Goal: Task Accomplishment & Management: Manage account settings

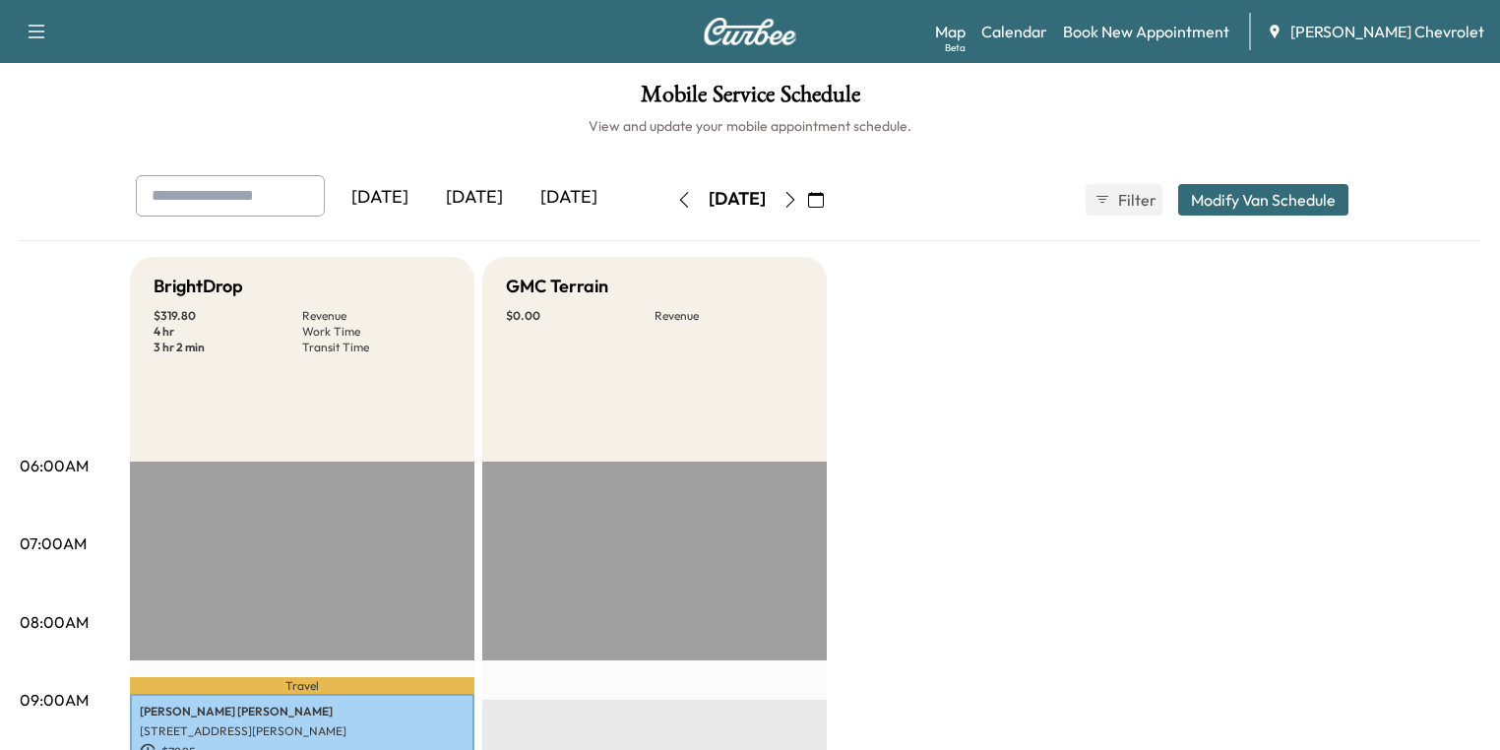
scroll to position [551, 0]
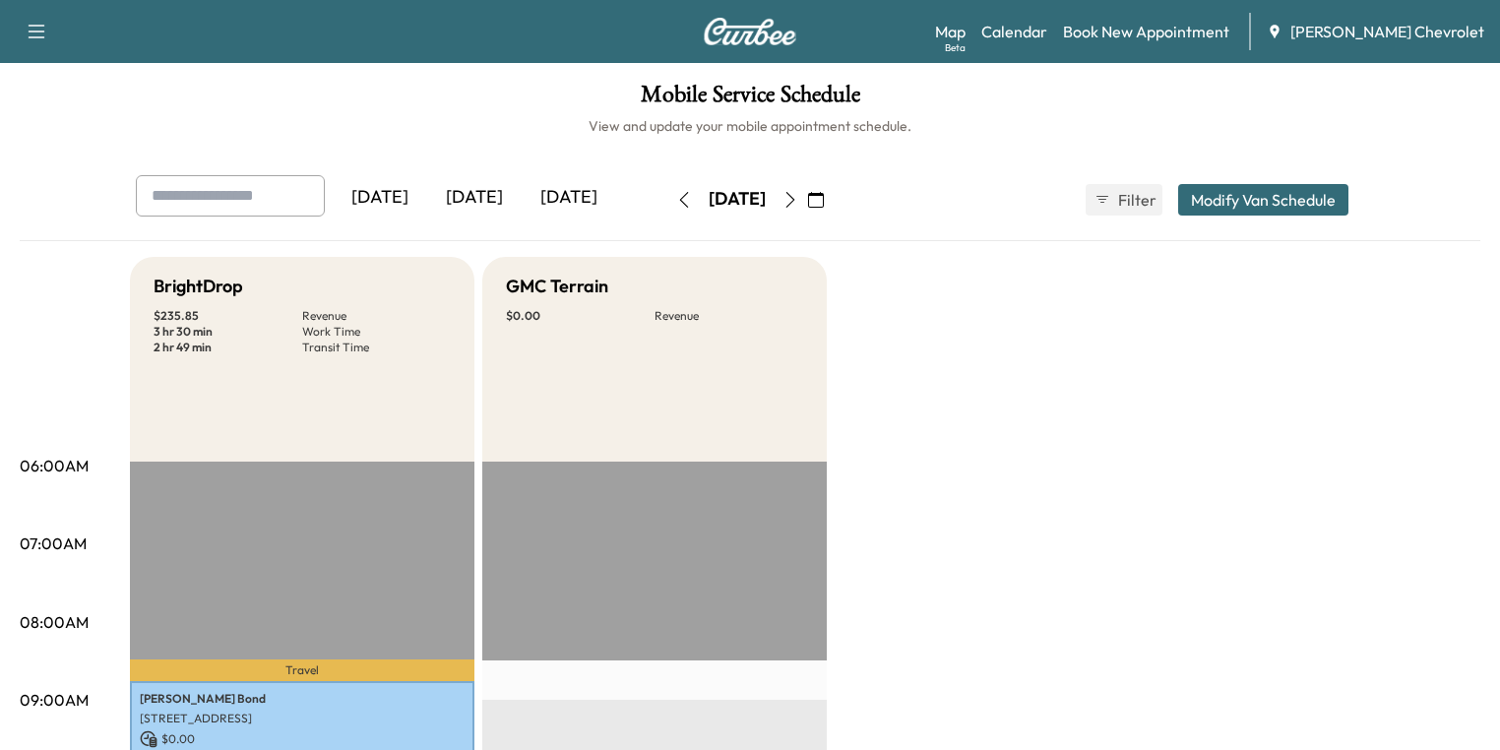
click at [824, 202] on icon "button" at bounding box center [816, 200] width 16 height 16
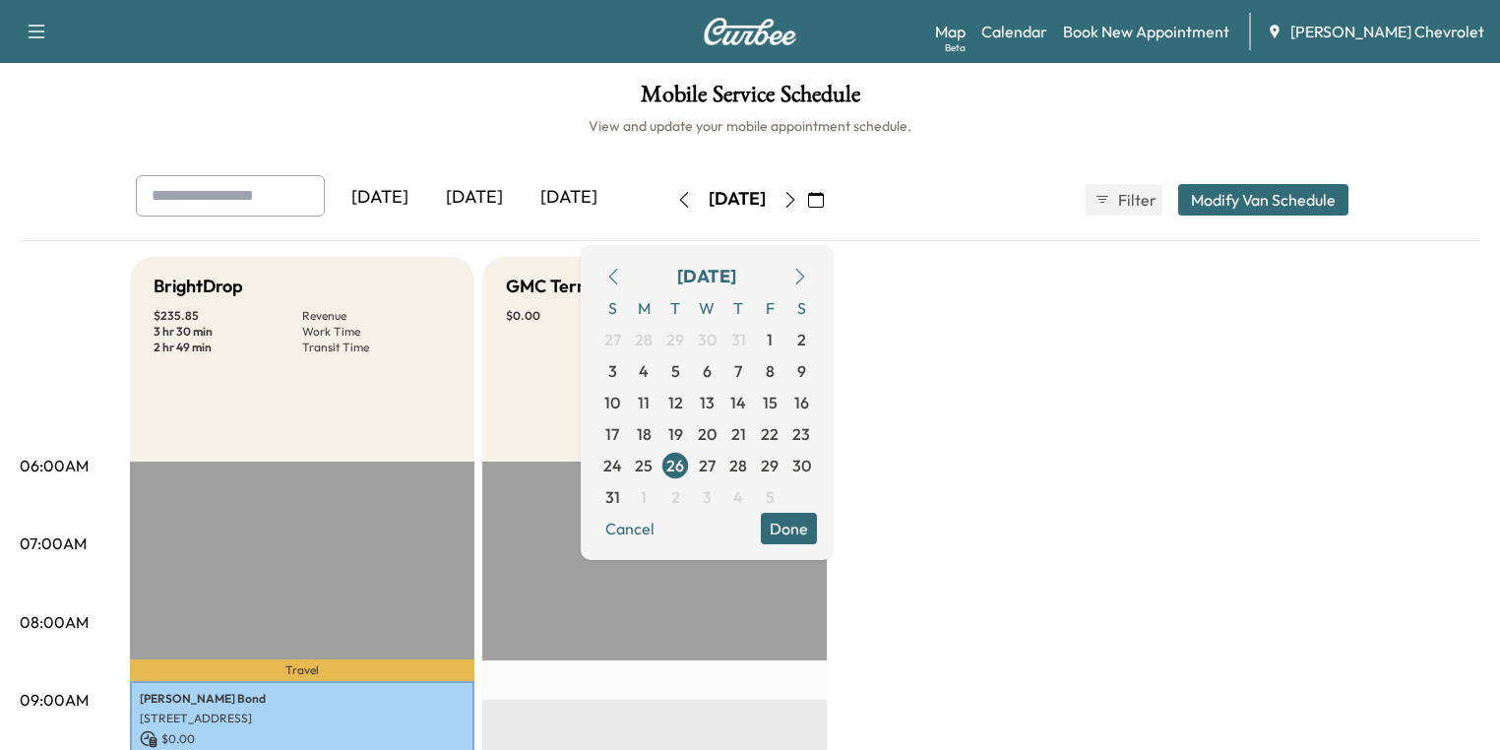
click at [808, 274] on icon "button" at bounding box center [800, 277] width 16 height 16
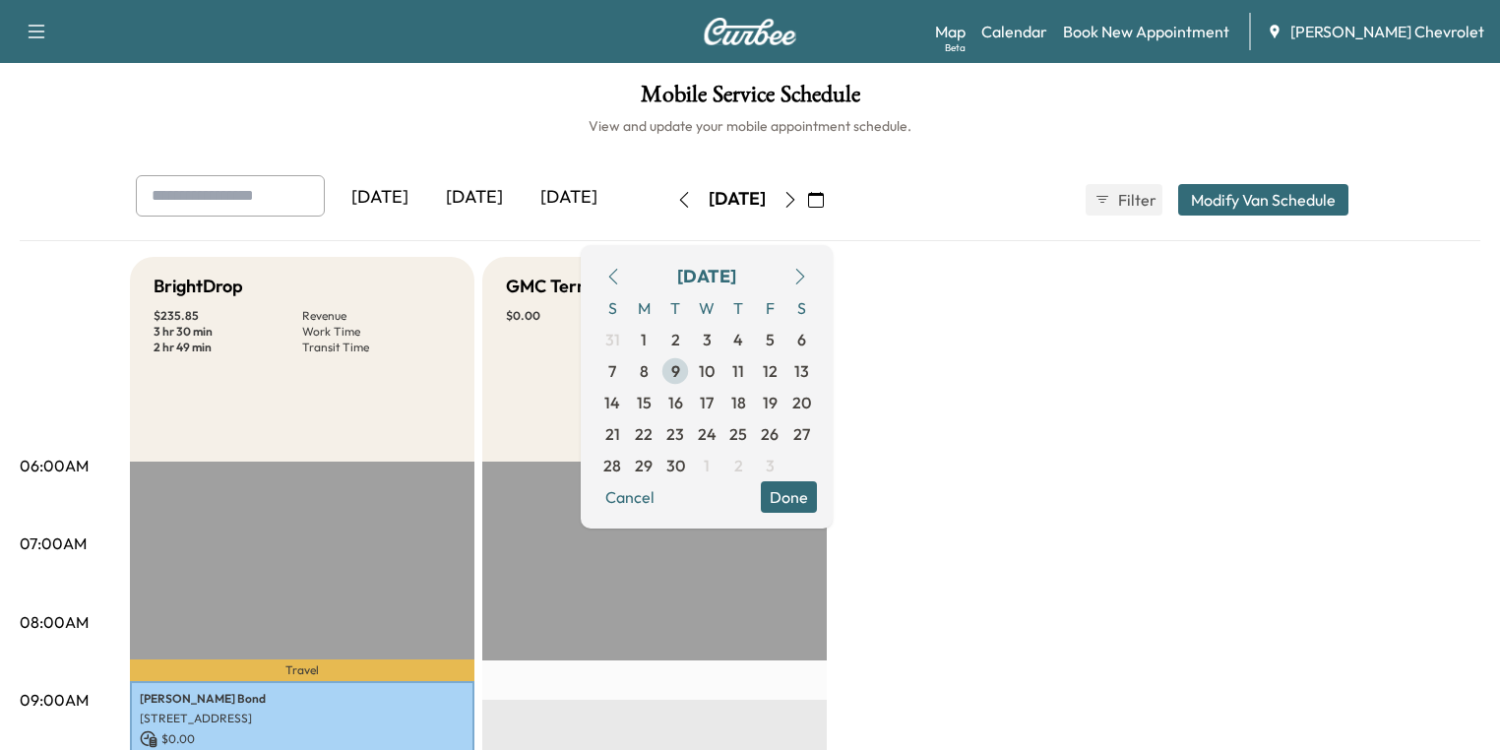
click at [680, 370] on span "9" at bounding box center [675, 371] width 9 height 24
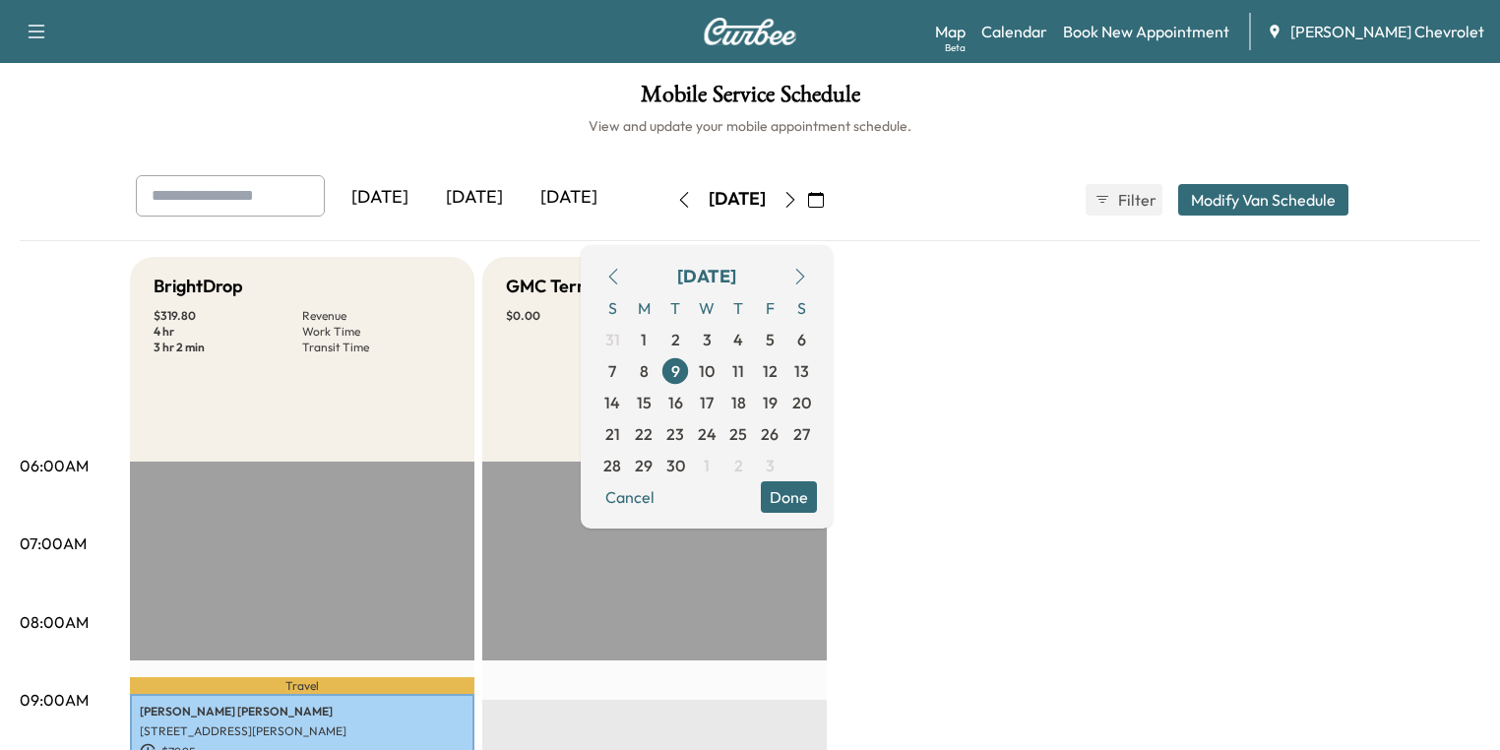
click at [817, 496] on button "Done" at bounding box center [789, 497] width 56 height 32
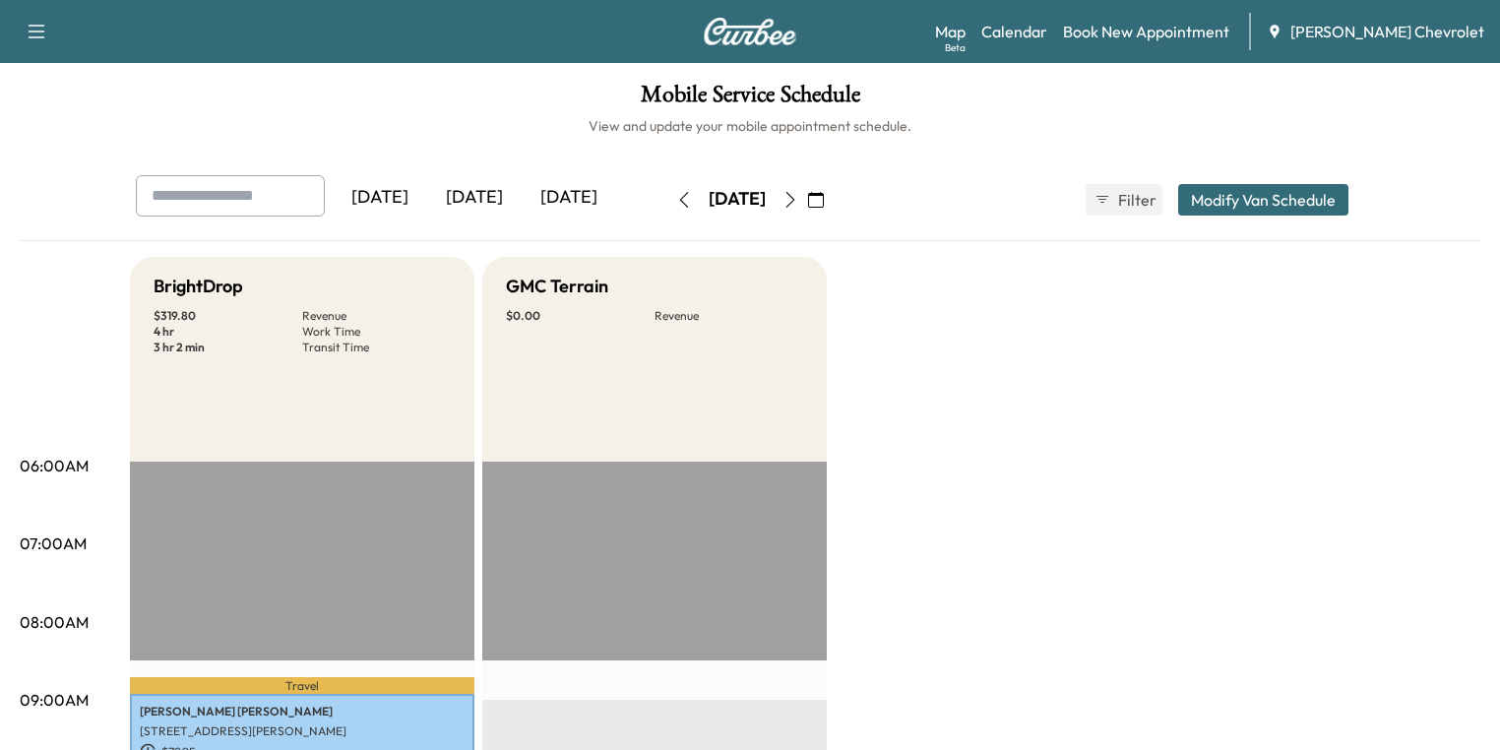
click at [798, 198] on icon "button" at bounding box center [791, 200] width 16 height 16
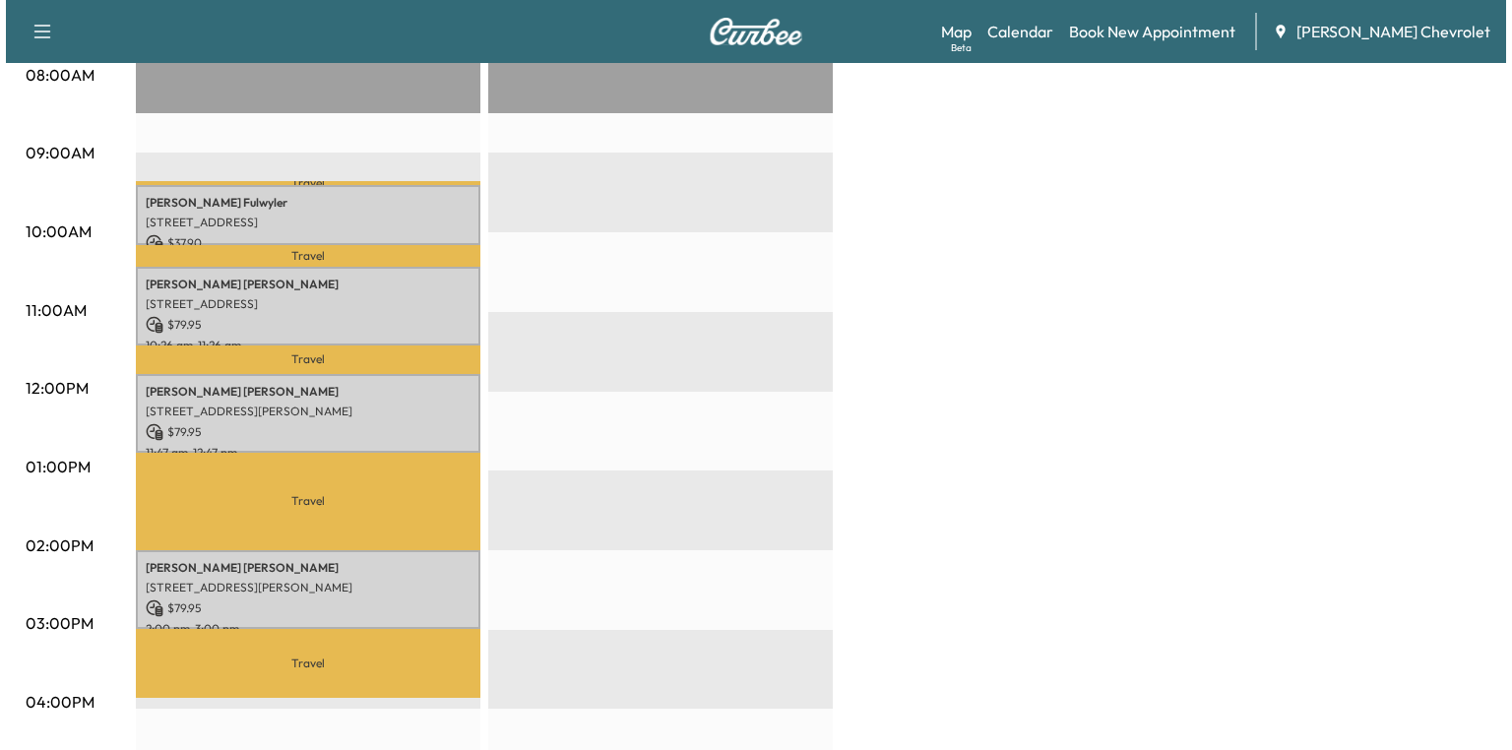
scroll to position [551, 0]
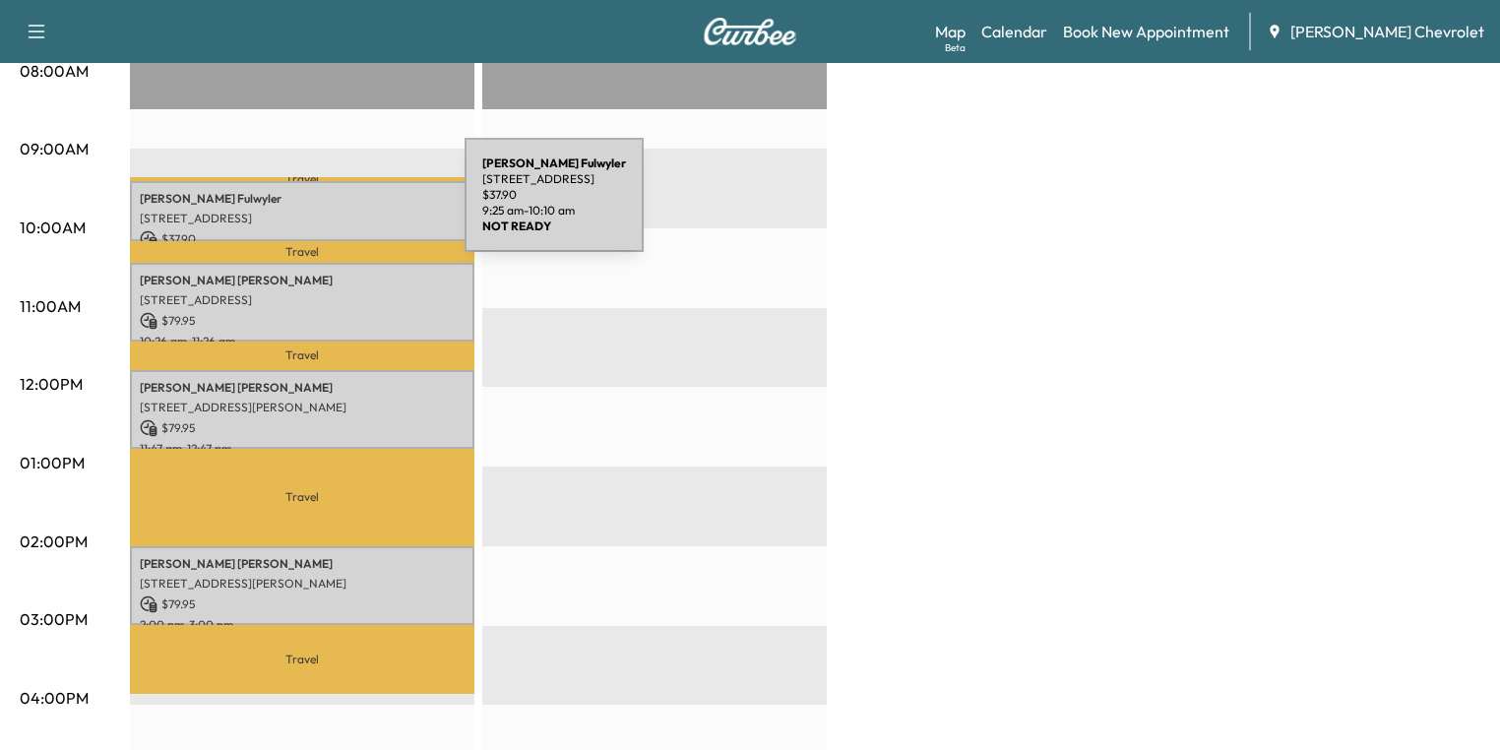
click at [317, 211] on p "7500 Burlington Pike, Florence, KY 41042, USA" at bounding box center [302, 219] width 325 height 16
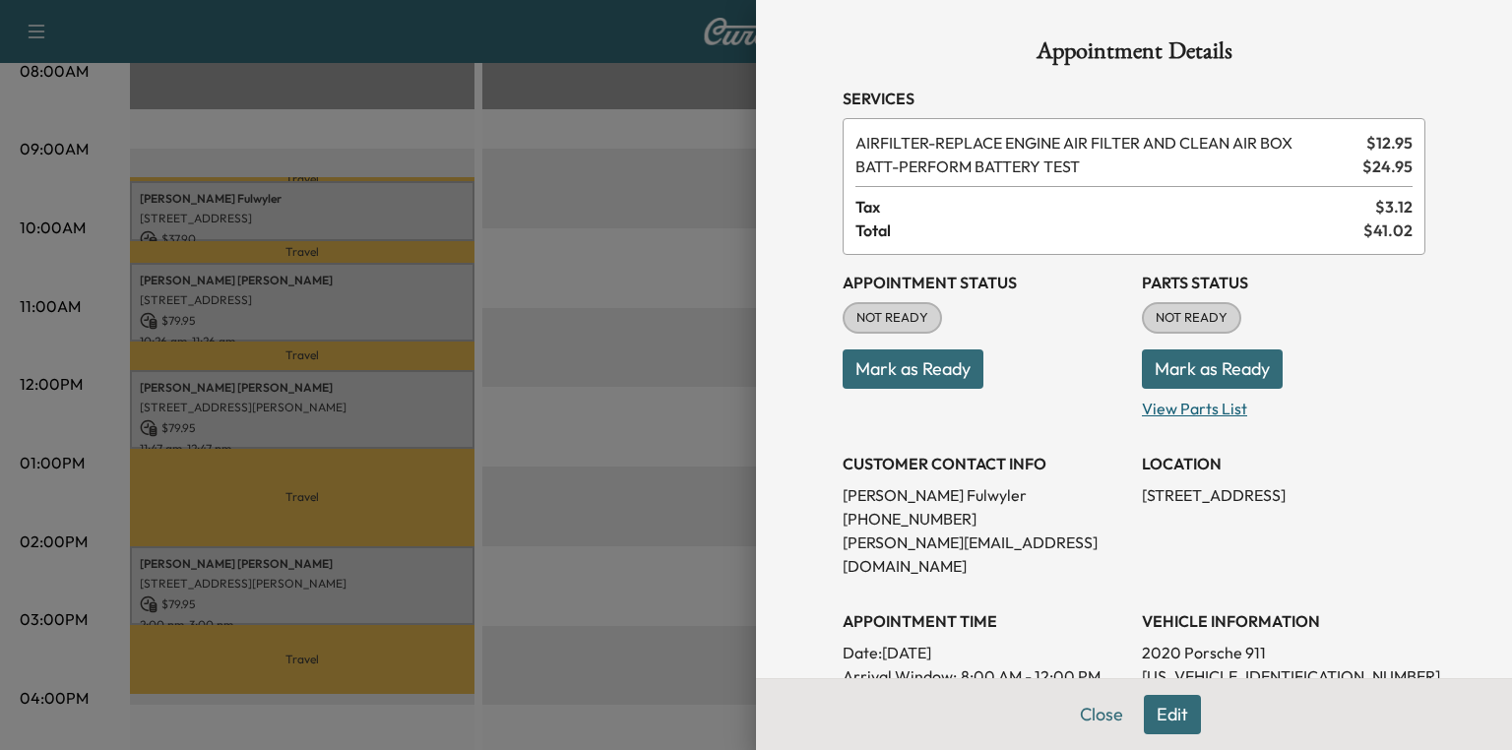
click at [1192, 406] on p "View Parts List" at bounding box center [1284, 405] width 284 height 32
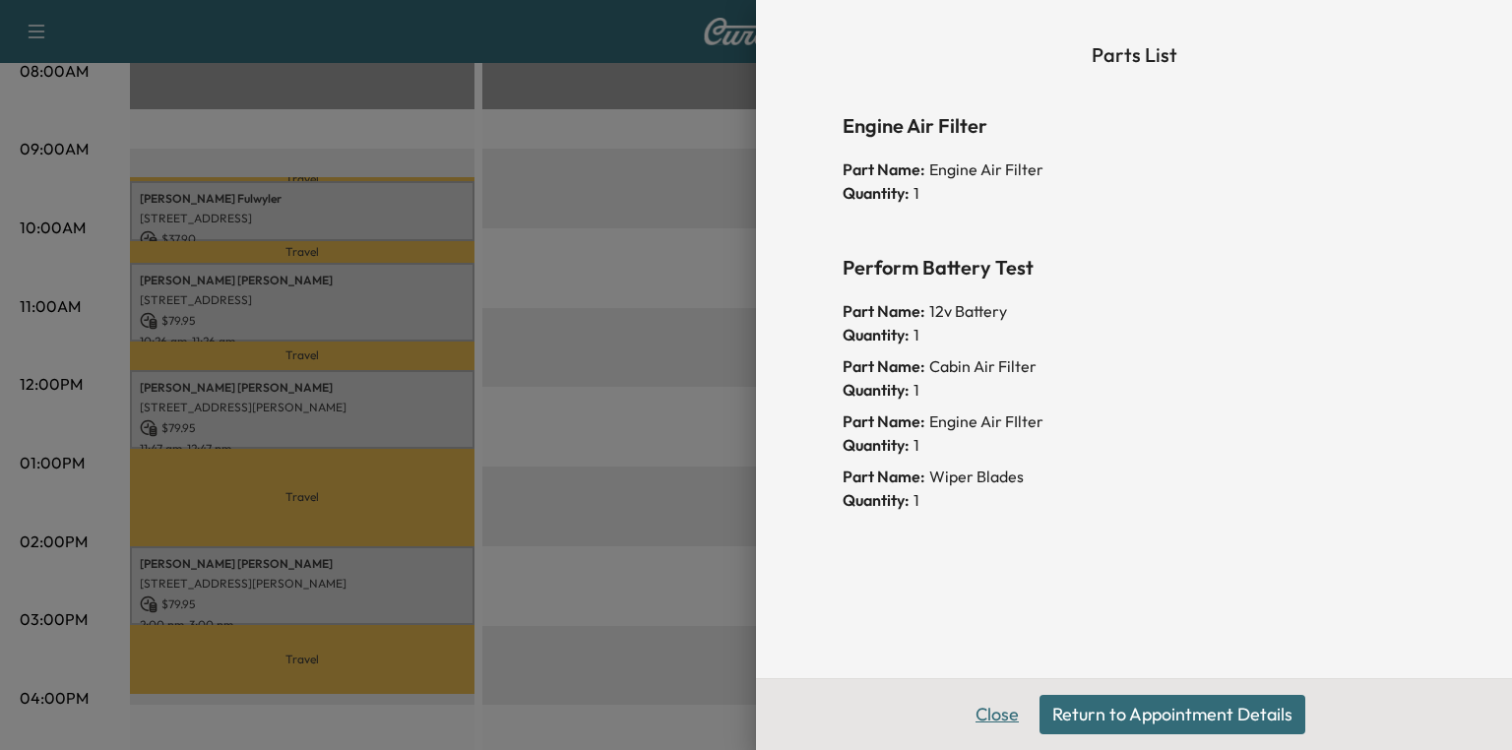
click at [988, 716] on button "Close" at bounding box center [997, 714] width 69 height 39
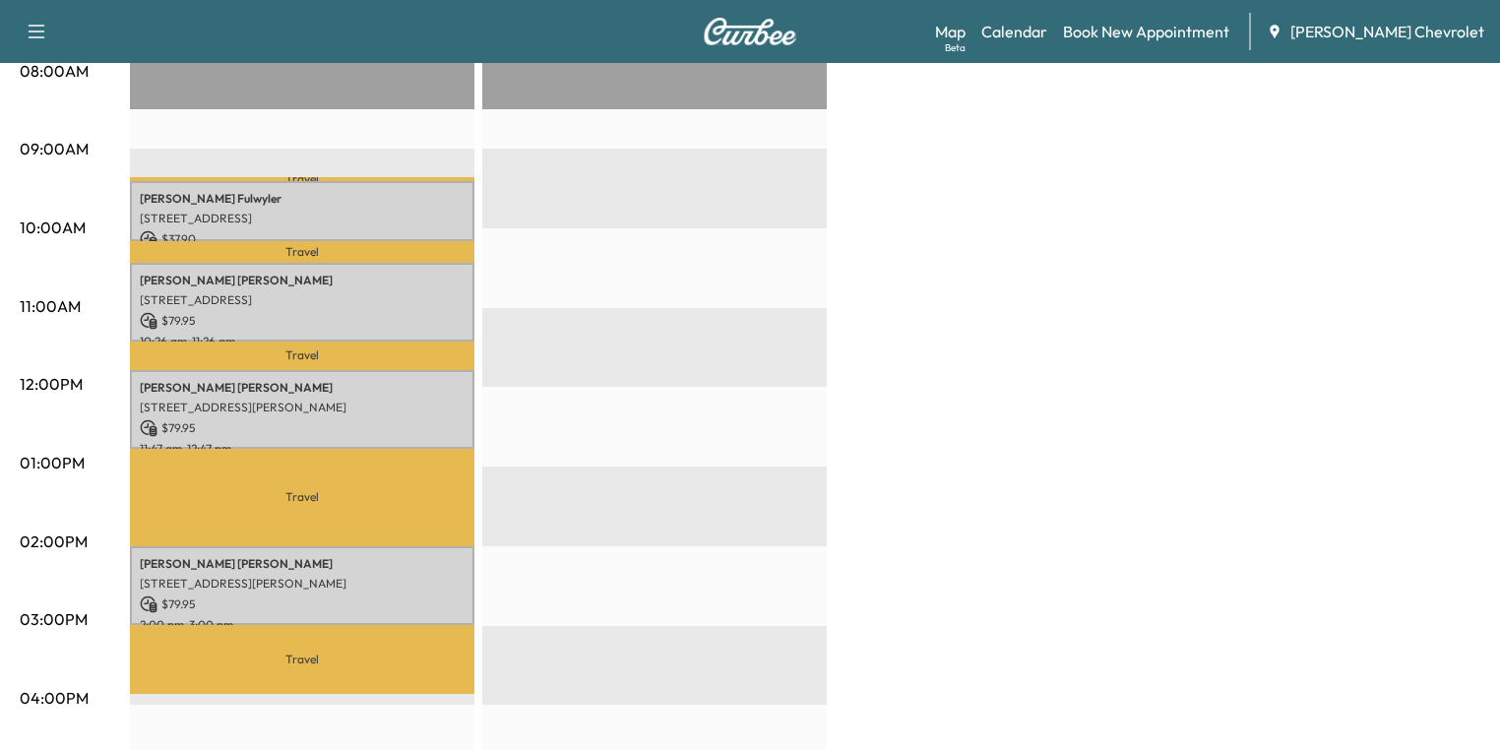
click at [639, 520] on div "EST Start" at bounding box center [654, 546] width 345 height 1272
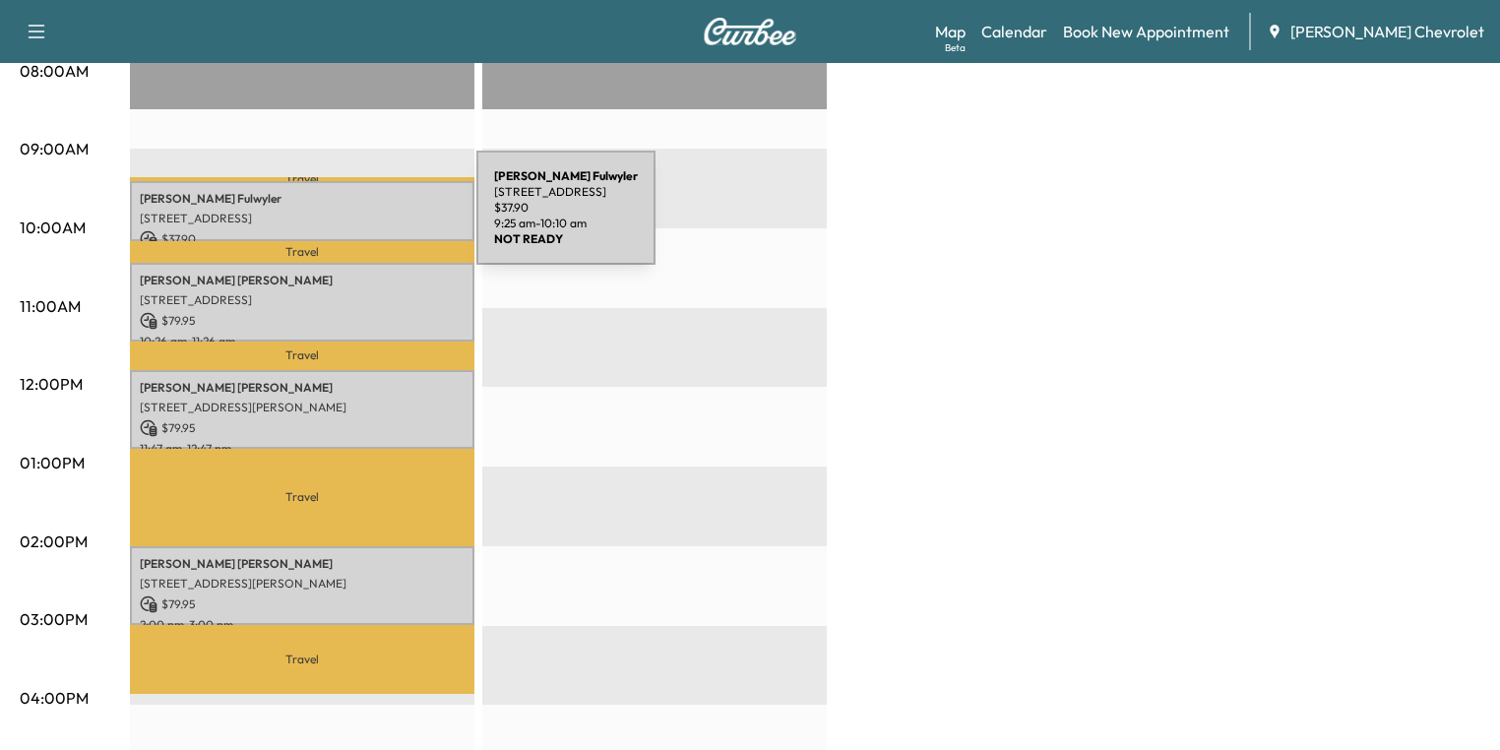
click at [329, 220] on p "7500 Burlington Pike, Florence, KY 41042, USA" at bounding box center [302, 219] width 325 height 16
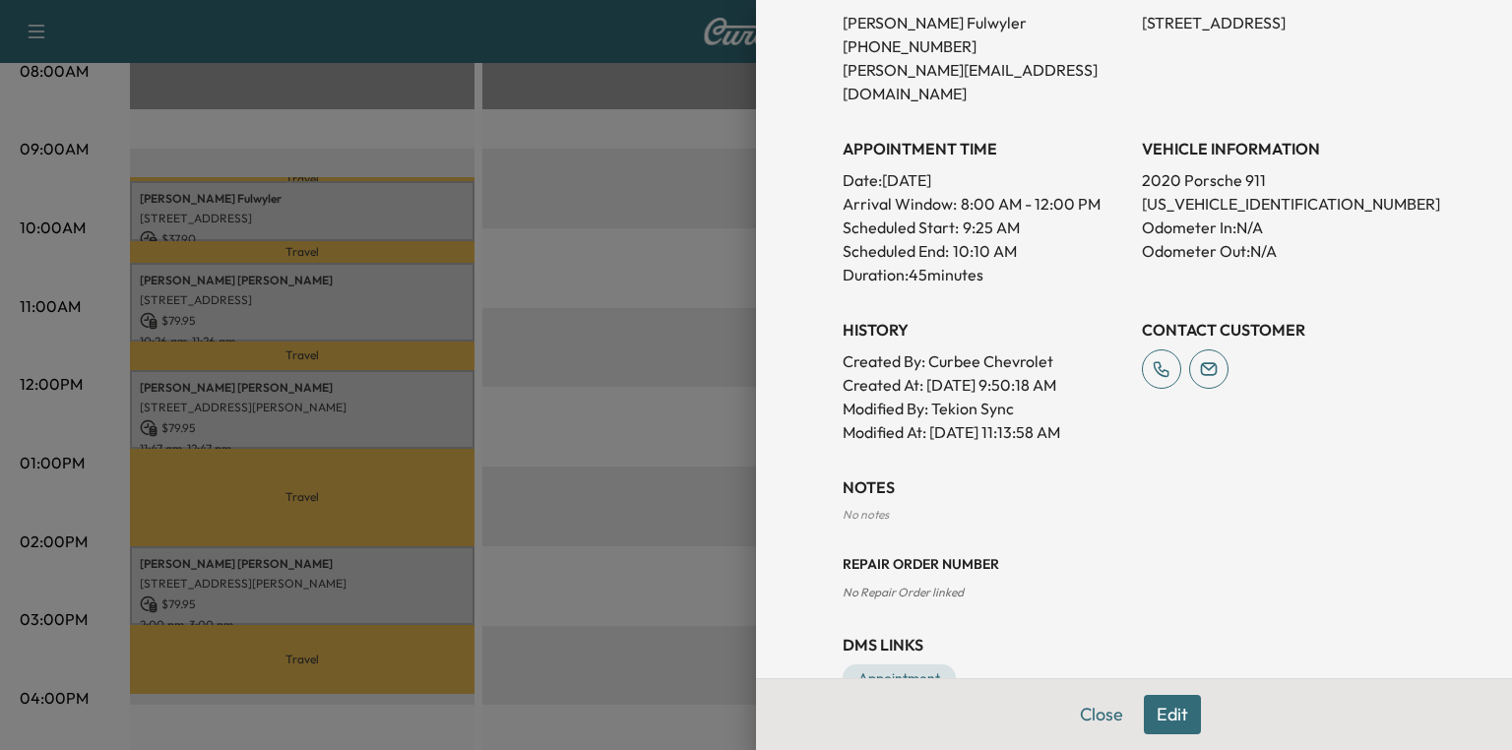
scroll to position [0, 0]
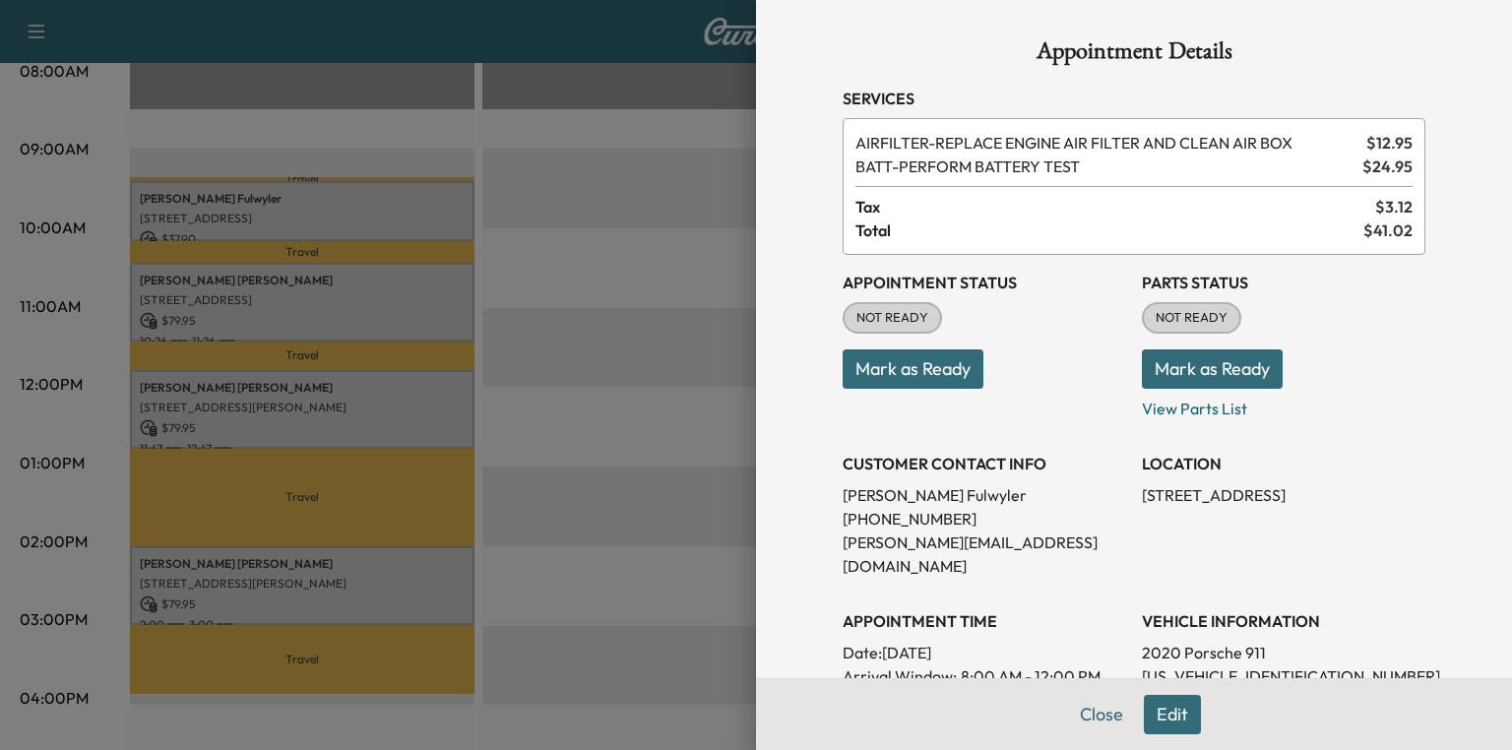
click at [649, 435] on div at bounding box center [756, 375] width 1512 height 750
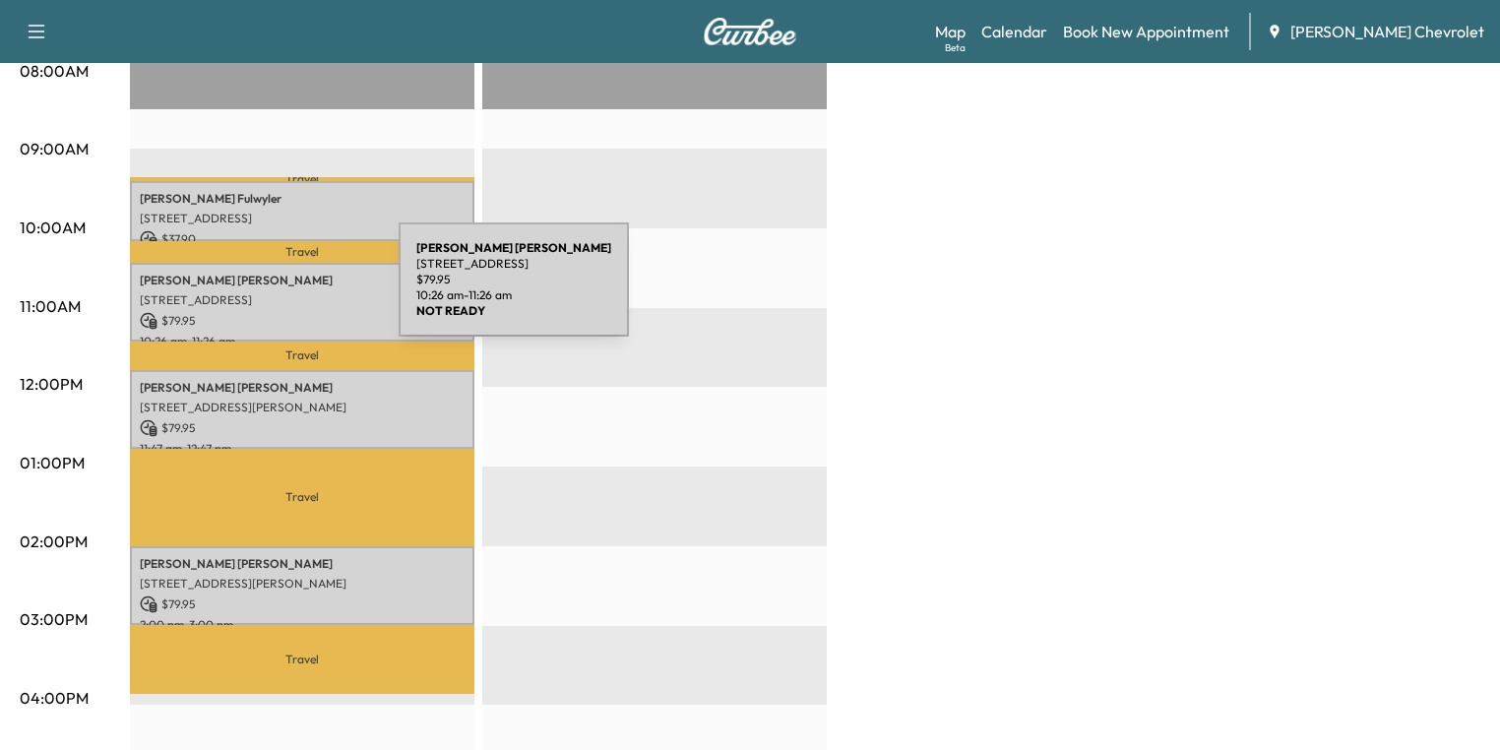
click at [251, 292] on p "10717 CROWN POINTE DR, UNION, KY 41091, USA" at bounding box center [302, 300] width 325 height 16
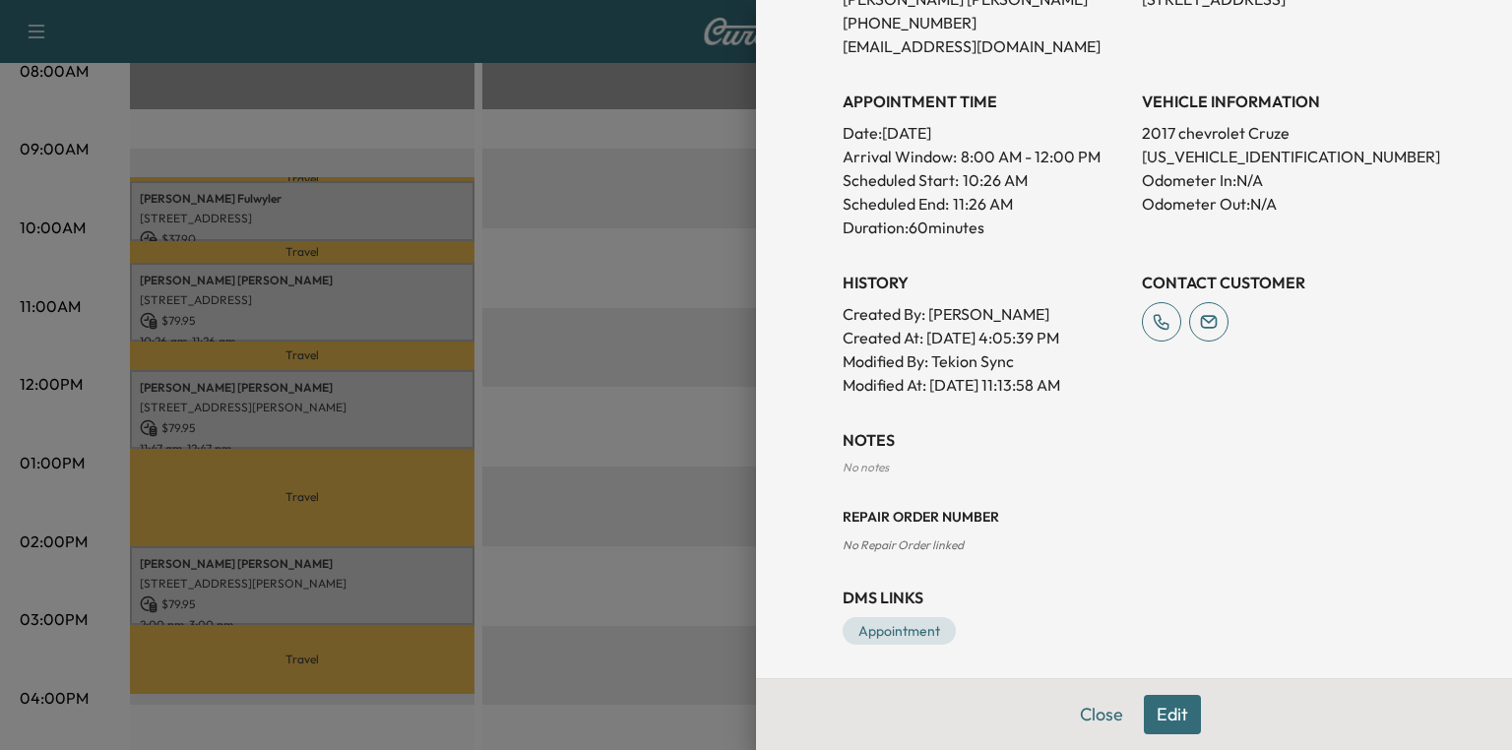
scroll to position [158, 0]
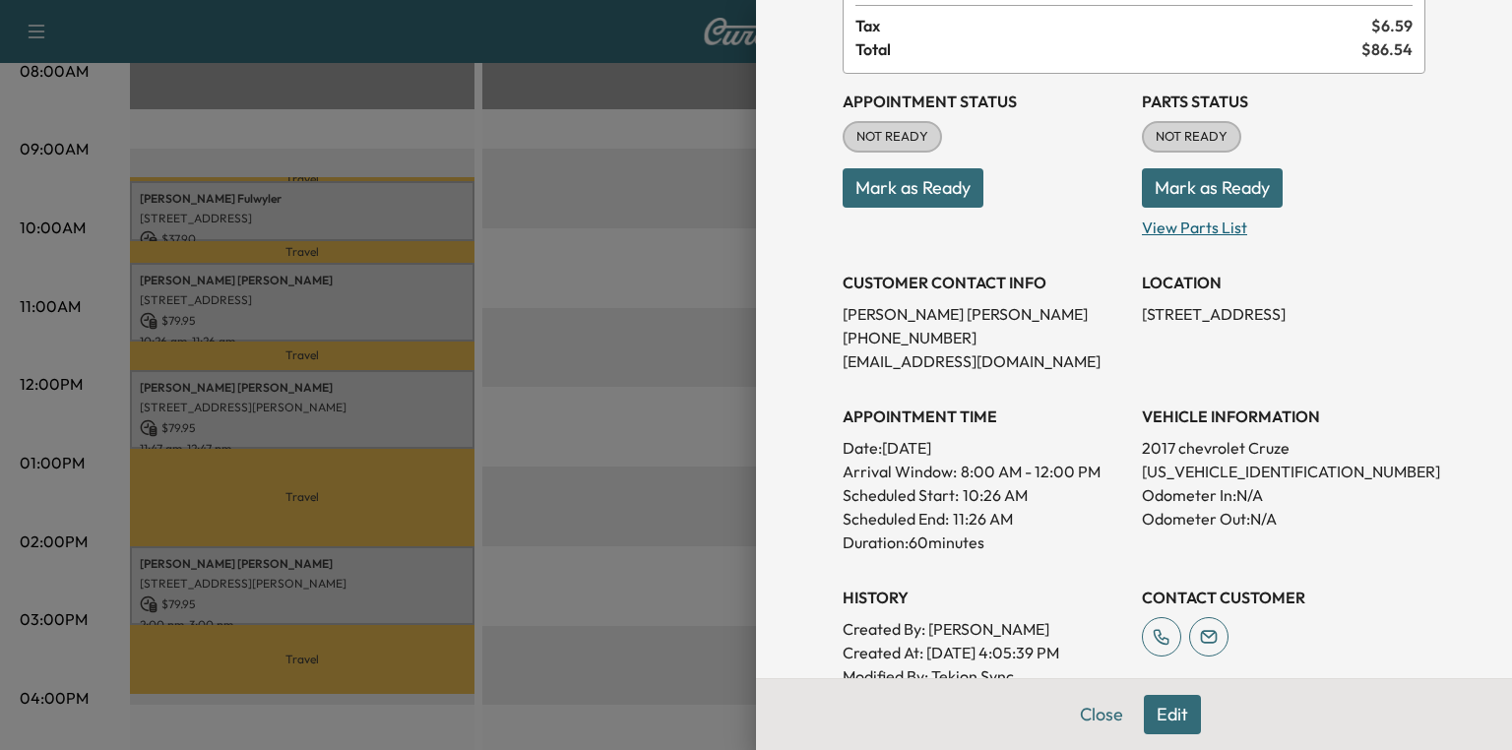
click at [1192, 229] on p "View Parts List" at bounding box center [1284, 224] width 284 height 32
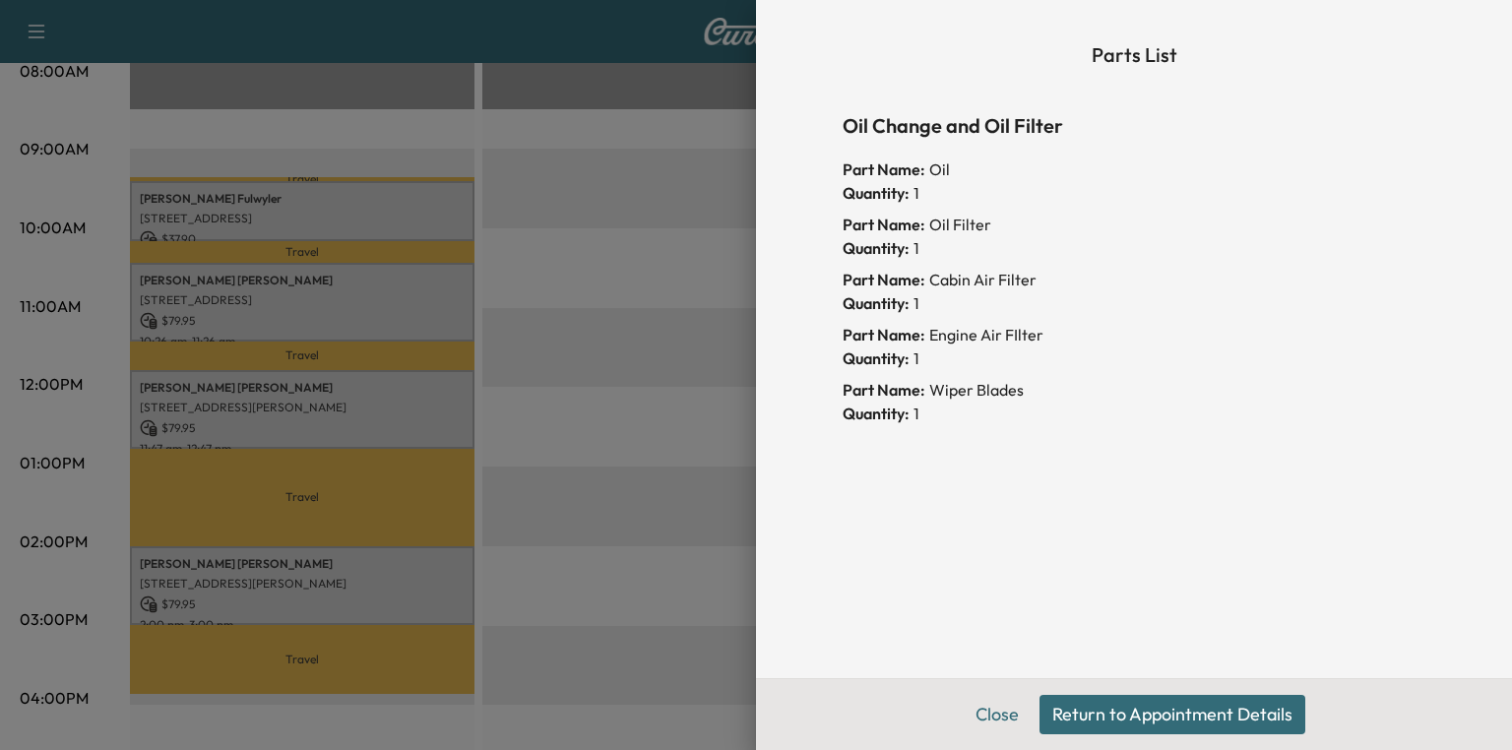
click at [1075, 705] on button "Return to Appointment Details" at bounding box center [1173, 714] width 266 height 39
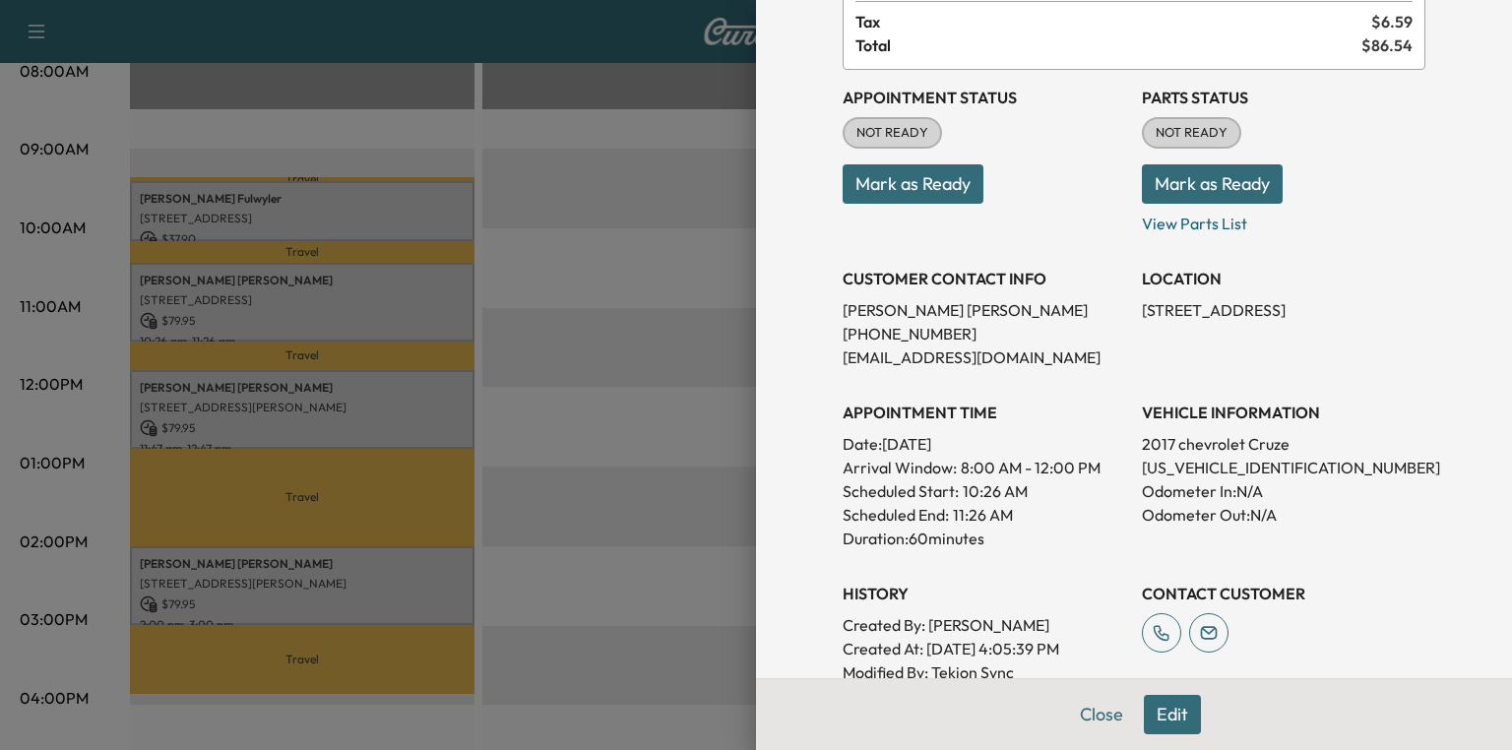
scroll to position [236, 0]
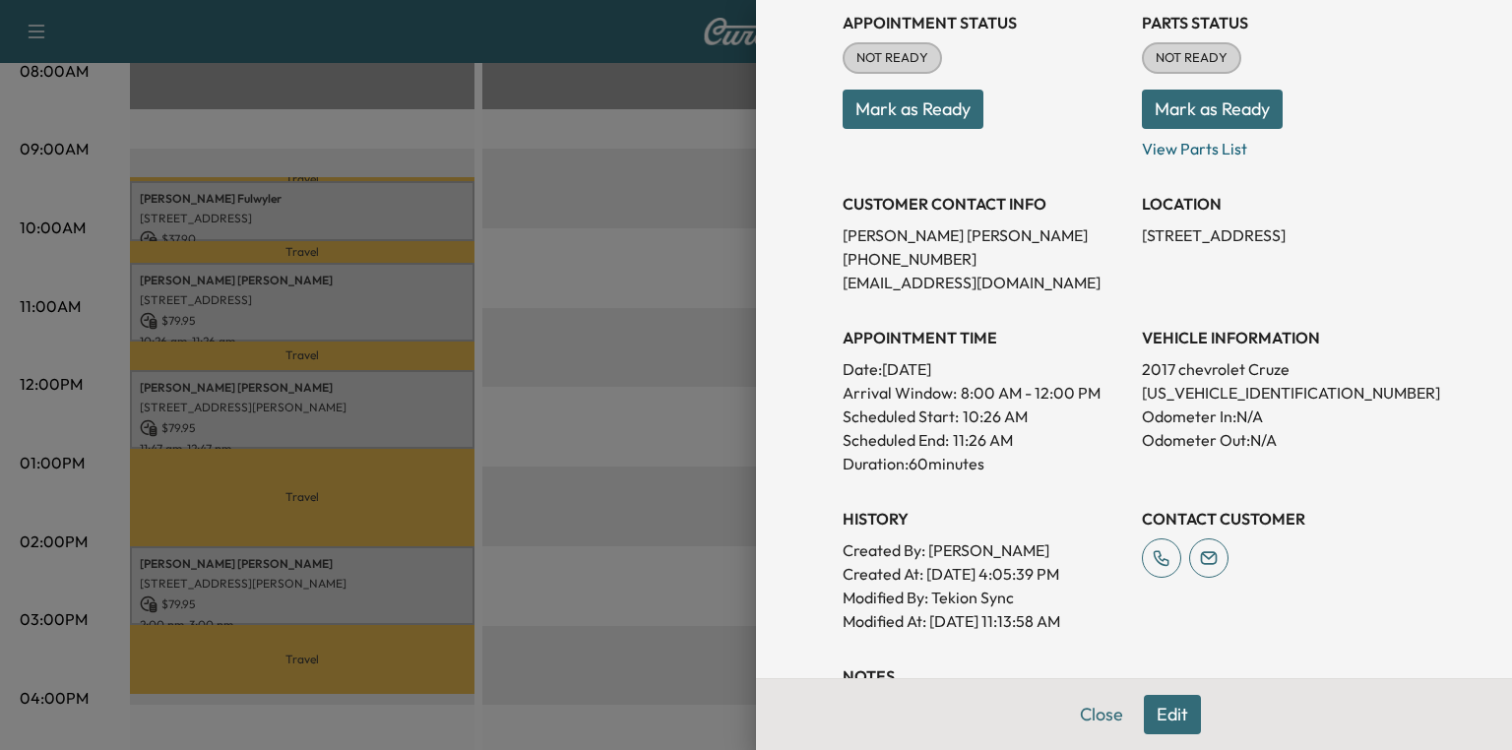
click at [1187, 390] on p "1G1BF5SM9H7207261" at bounding box center [1284, 393] width 284 height 24
copy p "1G1BF5SM9H7207261"
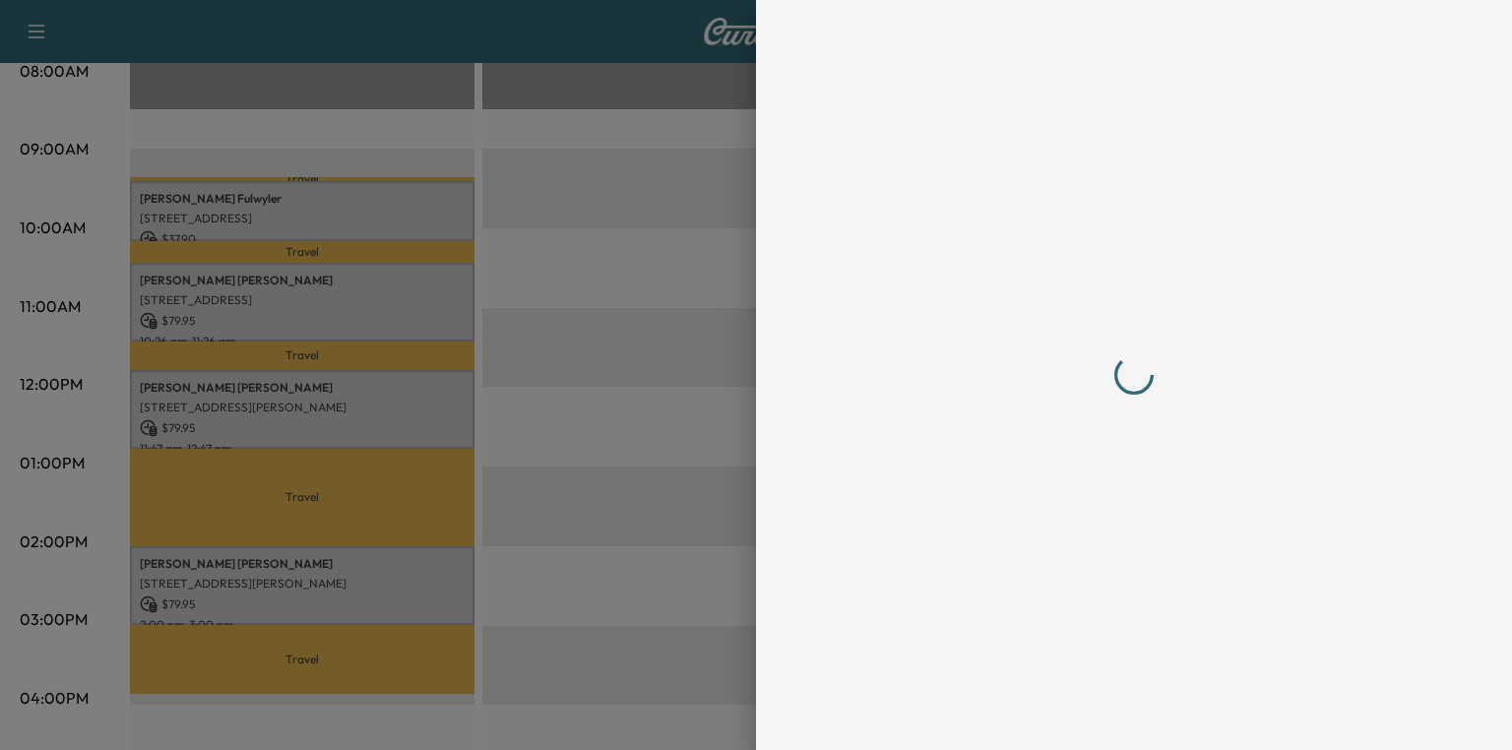
scroll to position [0, 0]
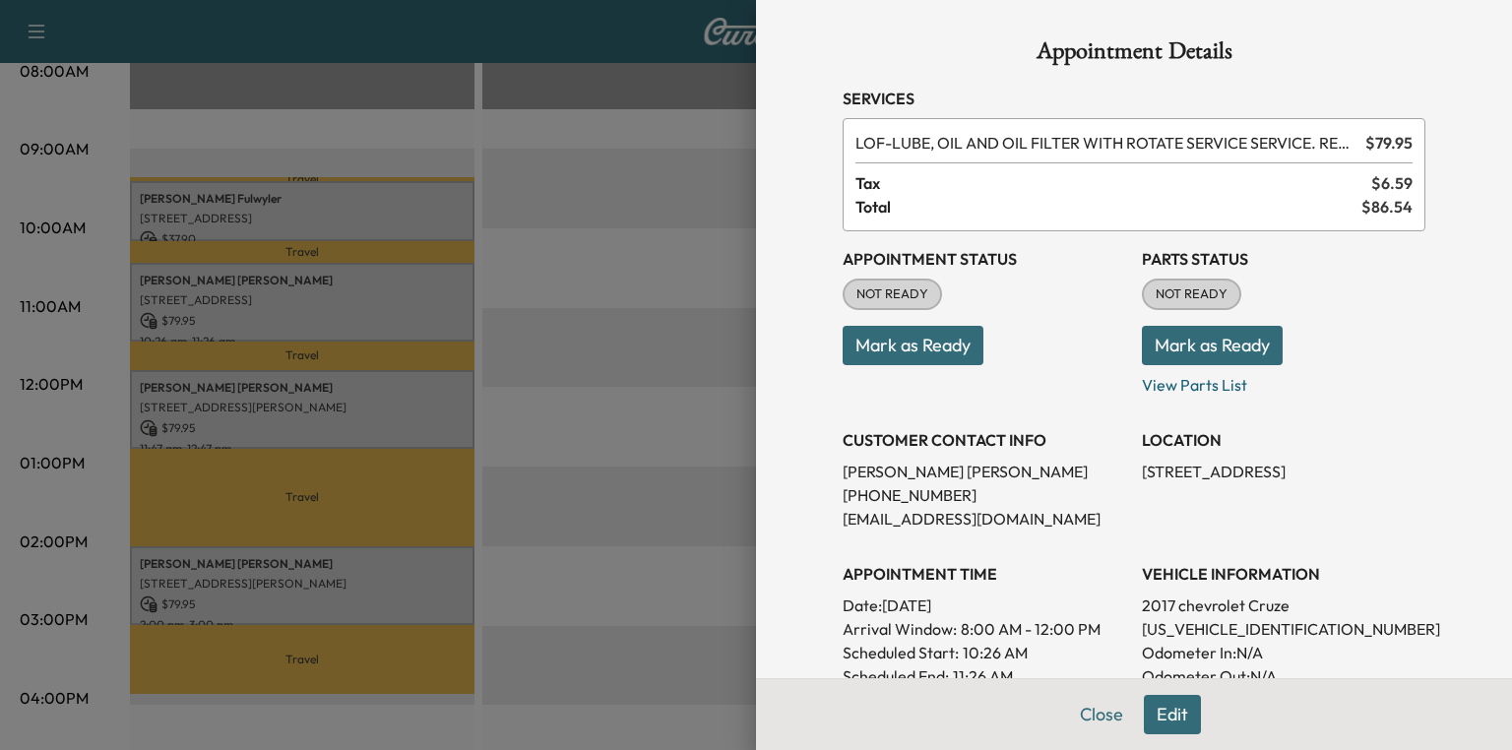
click at [1181, 343] on button "Mark as Ready" at bounding box center [1212, 345] width 141 height 39
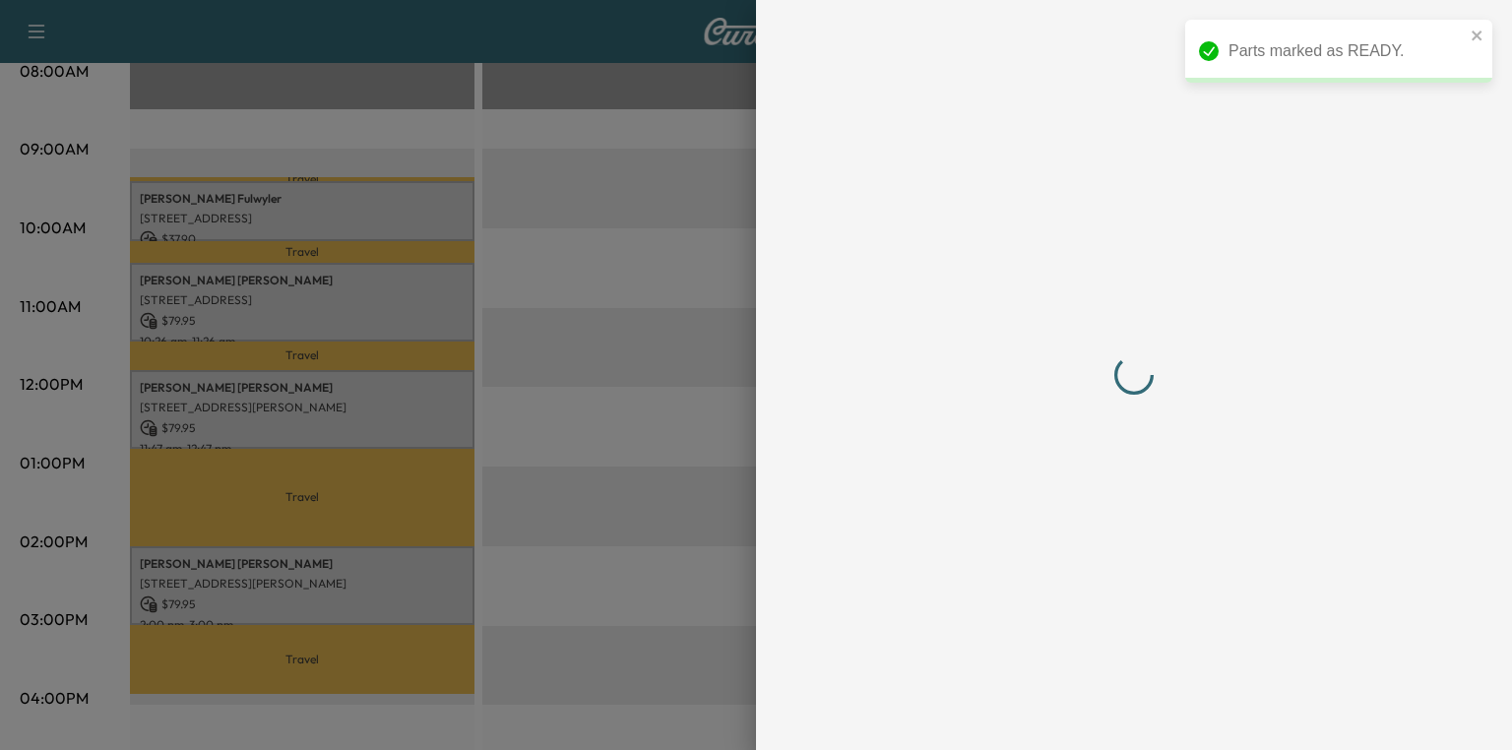
click at [1097, 718] on div at bounding box center [1134, 375] width 630 height 750
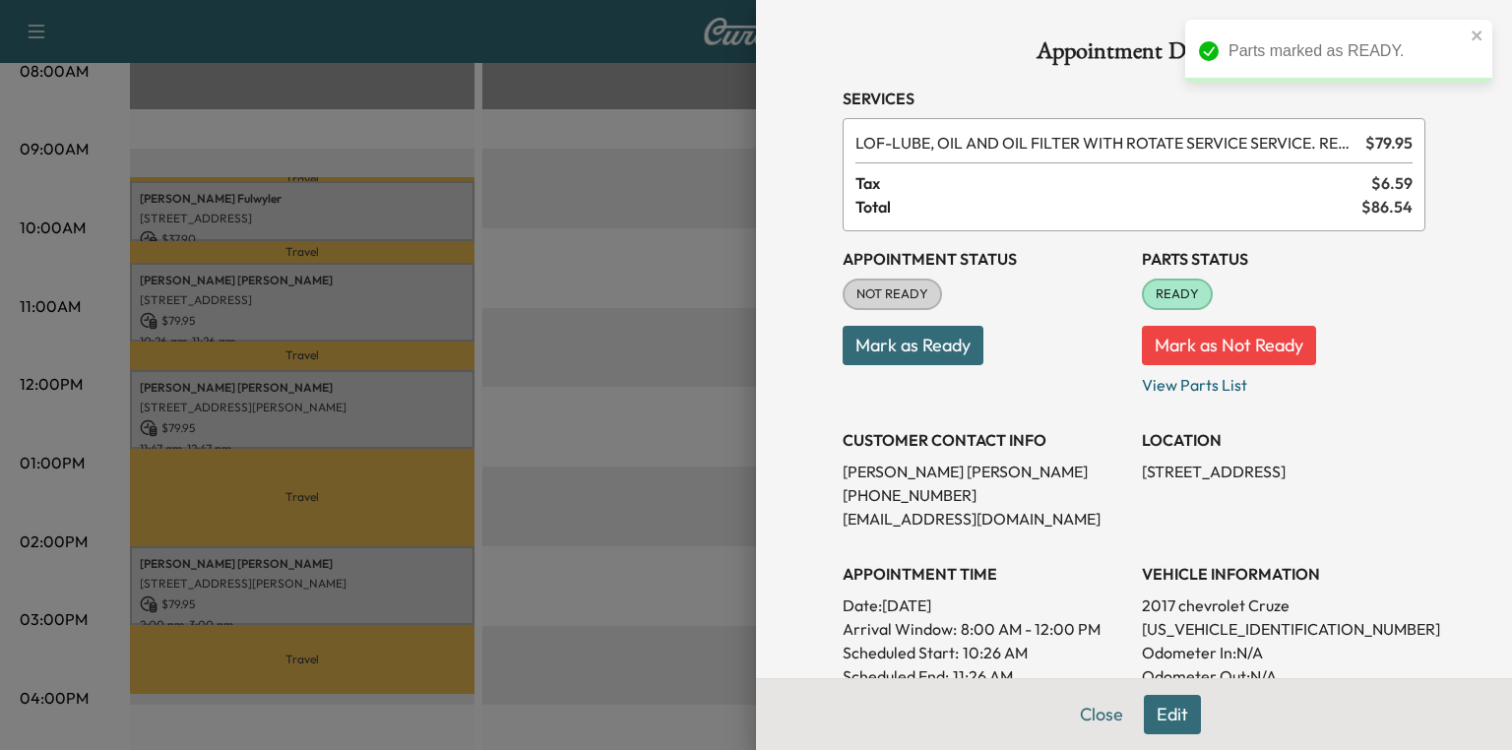
click at [165, 393] on div at bounding box center [756, 375] width 1512 height 750
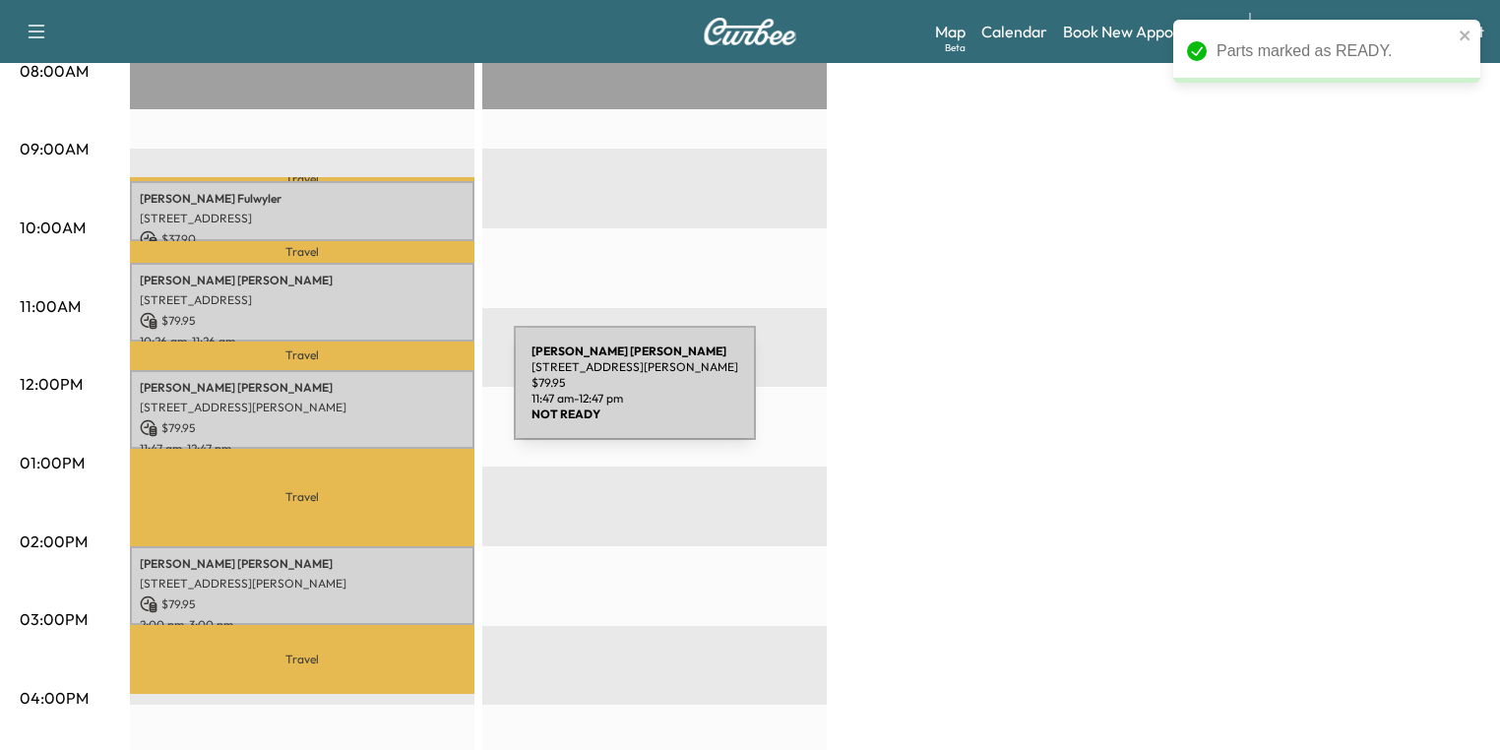
click at [366, 400] on p "2463 Moffett rd, Independence, KY 41051, US" at bounding box center [302, 408] width 325 height 16
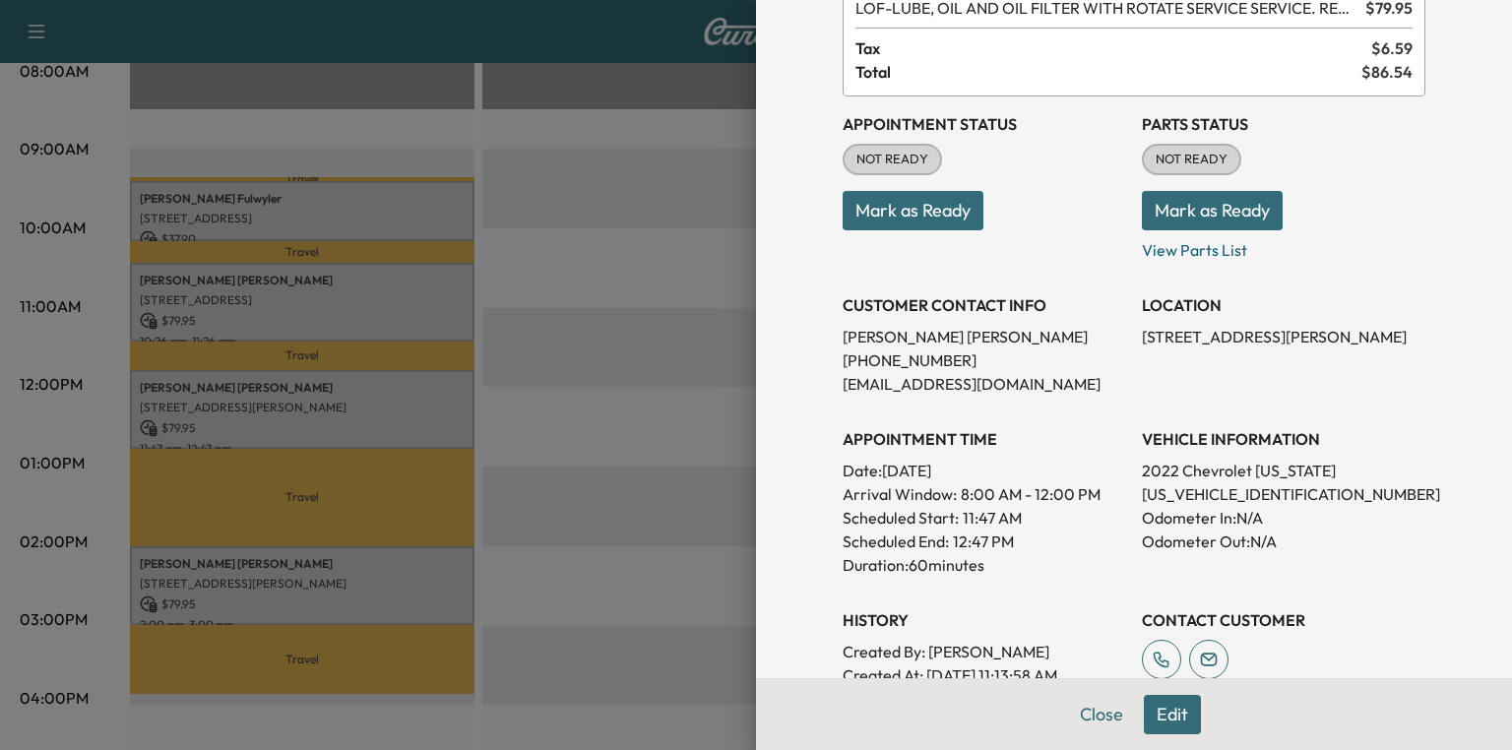
scroll to position [35, 0]
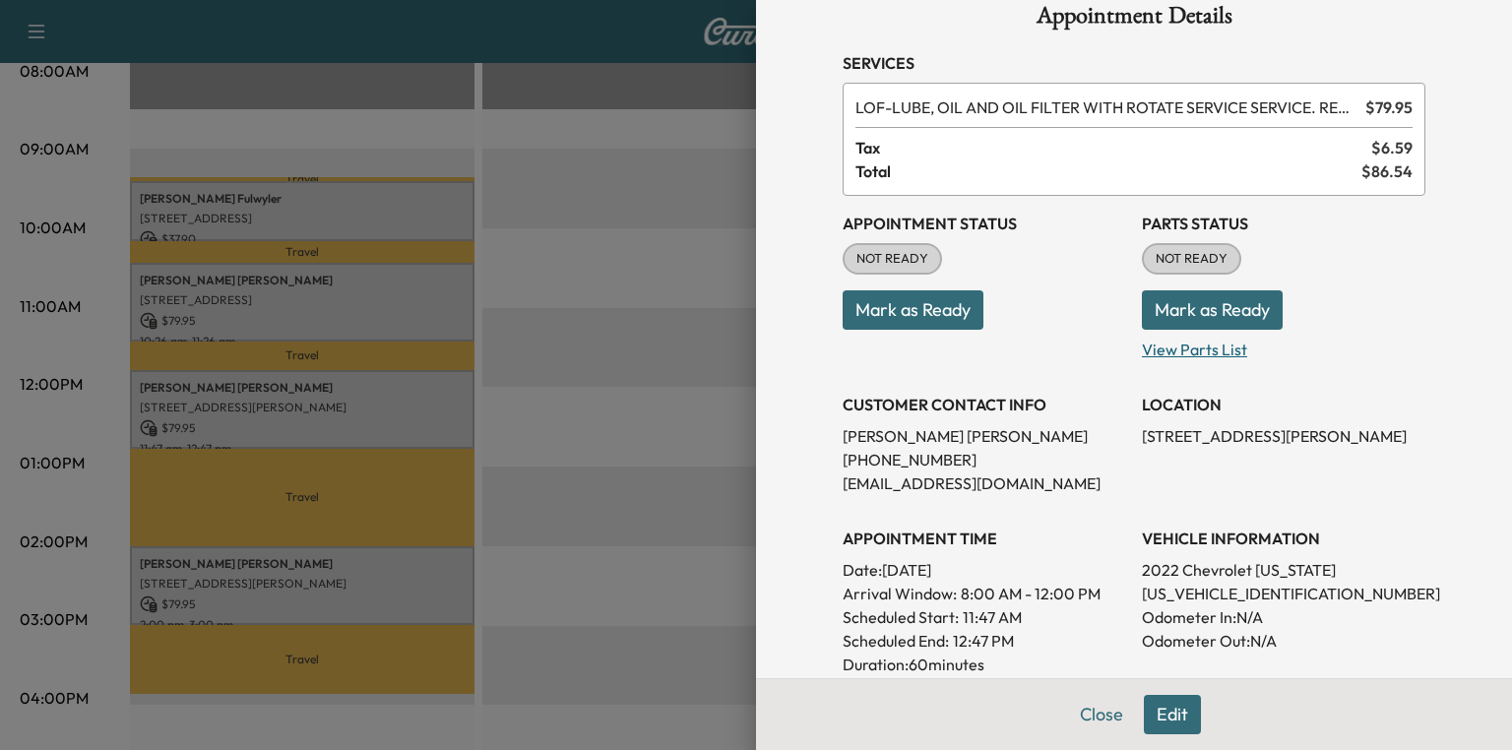
click at [1180, 348] on p "View Parts List" at bounding box center [1284, 346] width 284 height 32
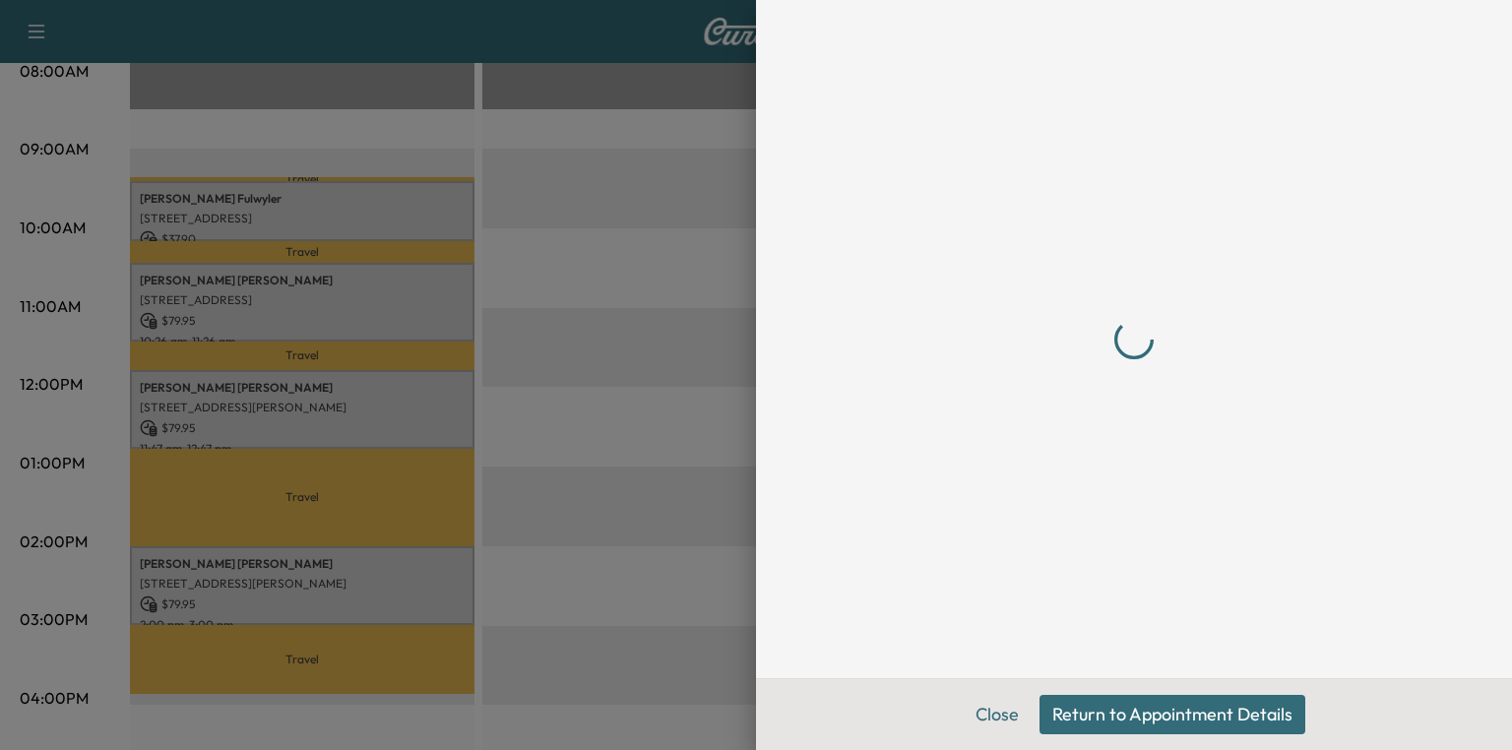
scroll to position [0, 0]
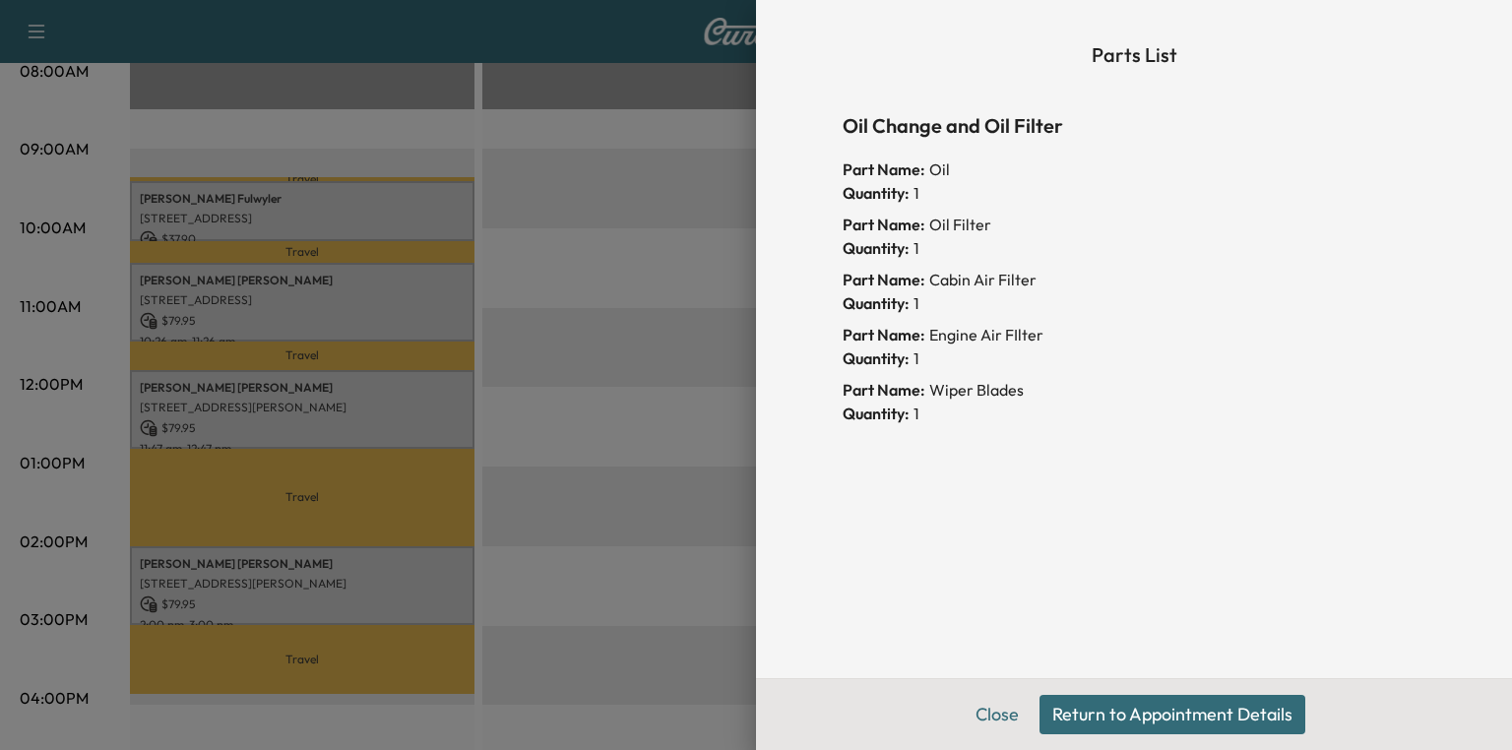
click at [1164, 709] on button "Return to Appointment Details" at bounding box center [1173, 714] width 266 height 39
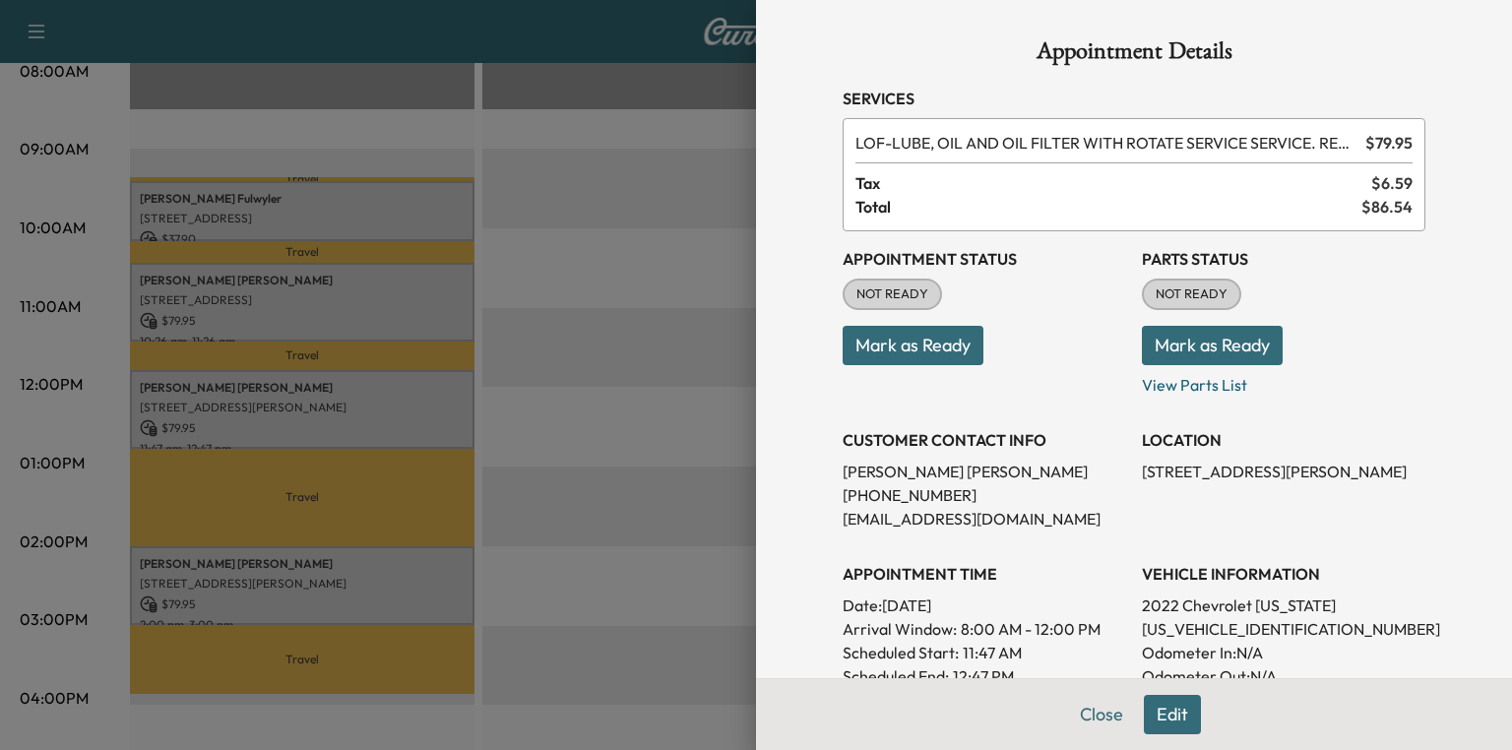
click at [1244, 634] on p "1GCHTCENXN1131650" at bounding box center [1284, 629] width 284 height 24
copy p "1GCHTCENXN1131650"
click at [1183, 354] on button "Mark as Ready" at bounding box center [1212, 345] width 141 height 39
click at [1098, 718] on div "Appointment Details Services LOF - LUBE, OIL AND OIL FILTER WITH ROTATE SERVICE…" at bounding box center [1134, 554] width 630 height 1109
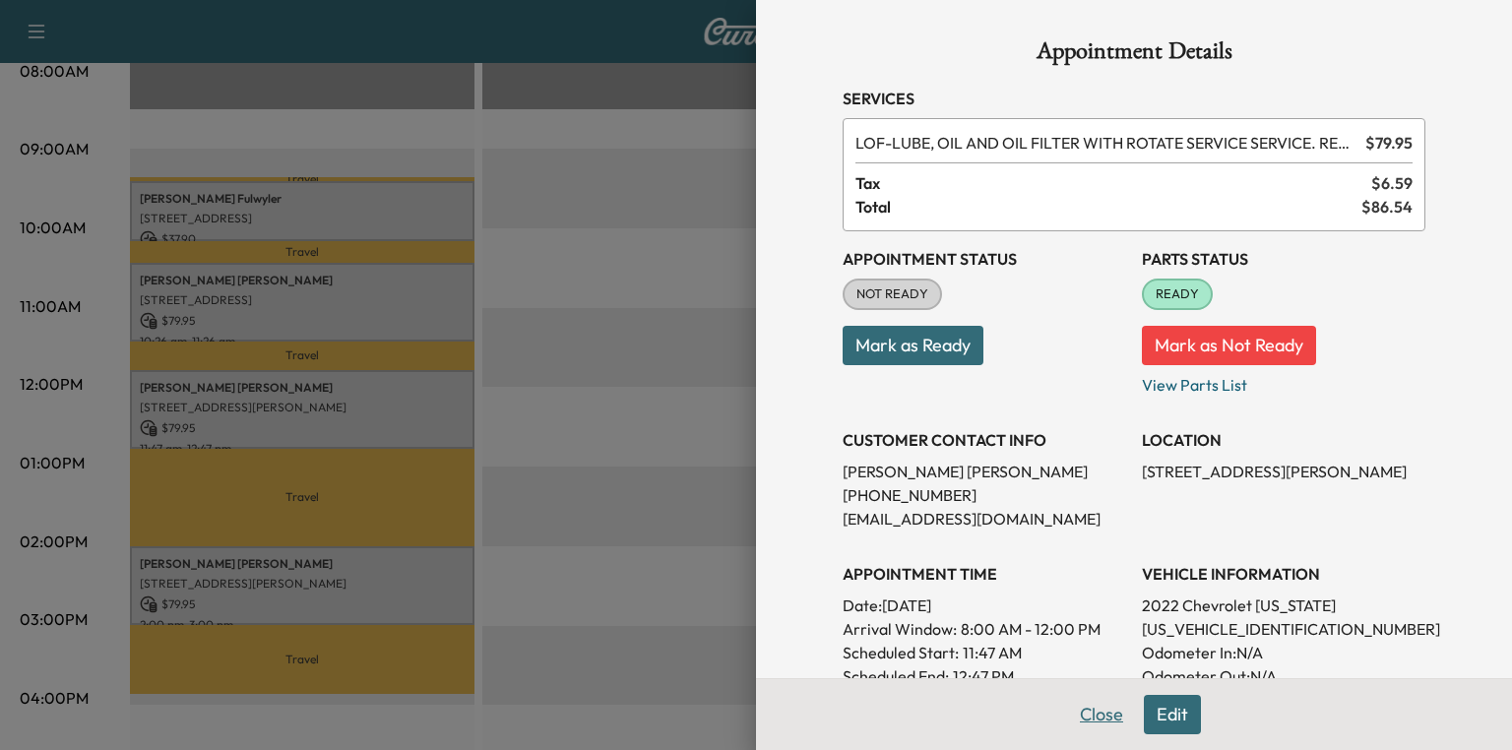
click at [1100, 709] on button "Close" at bounding box center [1101, 714] width 69 height 39
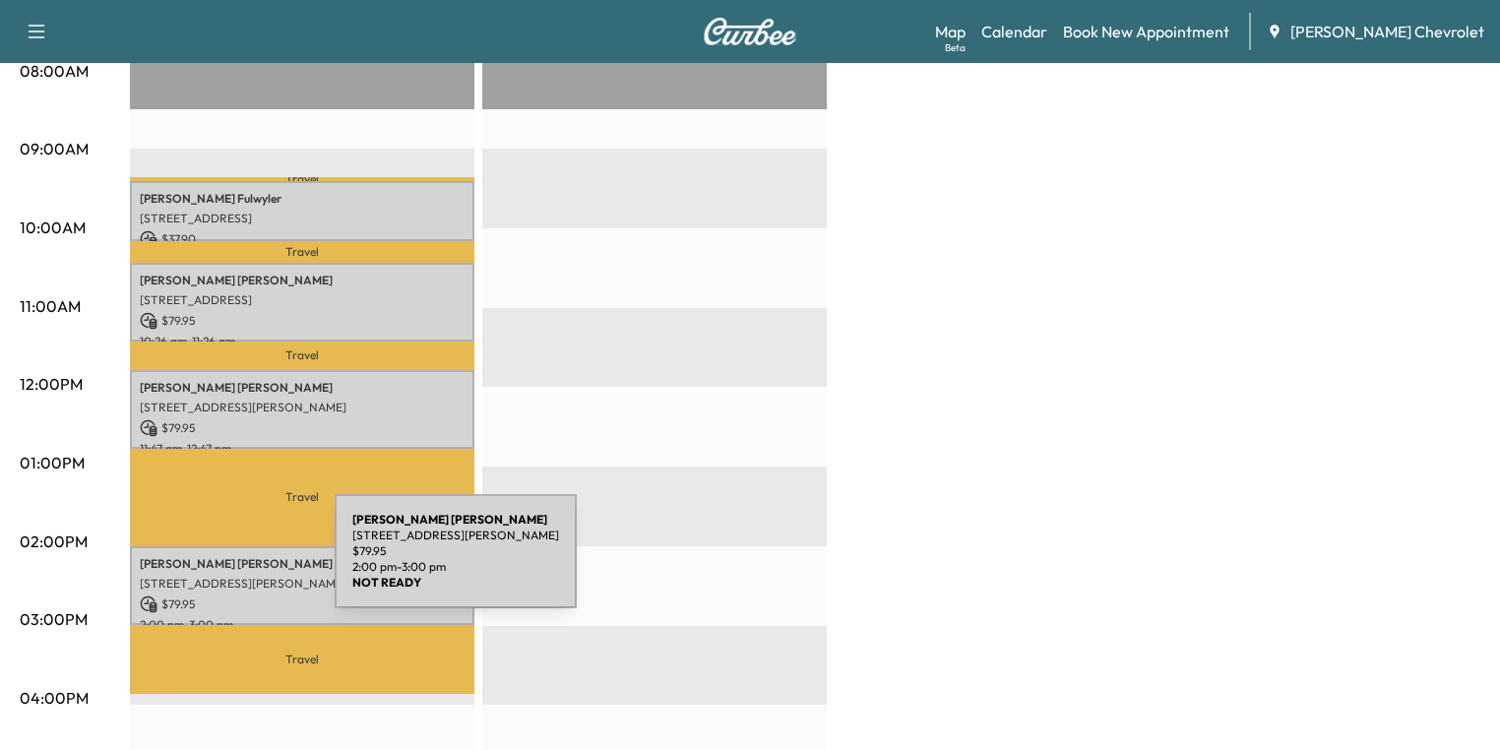
click at [187, 563] on p "Alex Postlewait" at bounding box center [302, 564] width 325 height 16
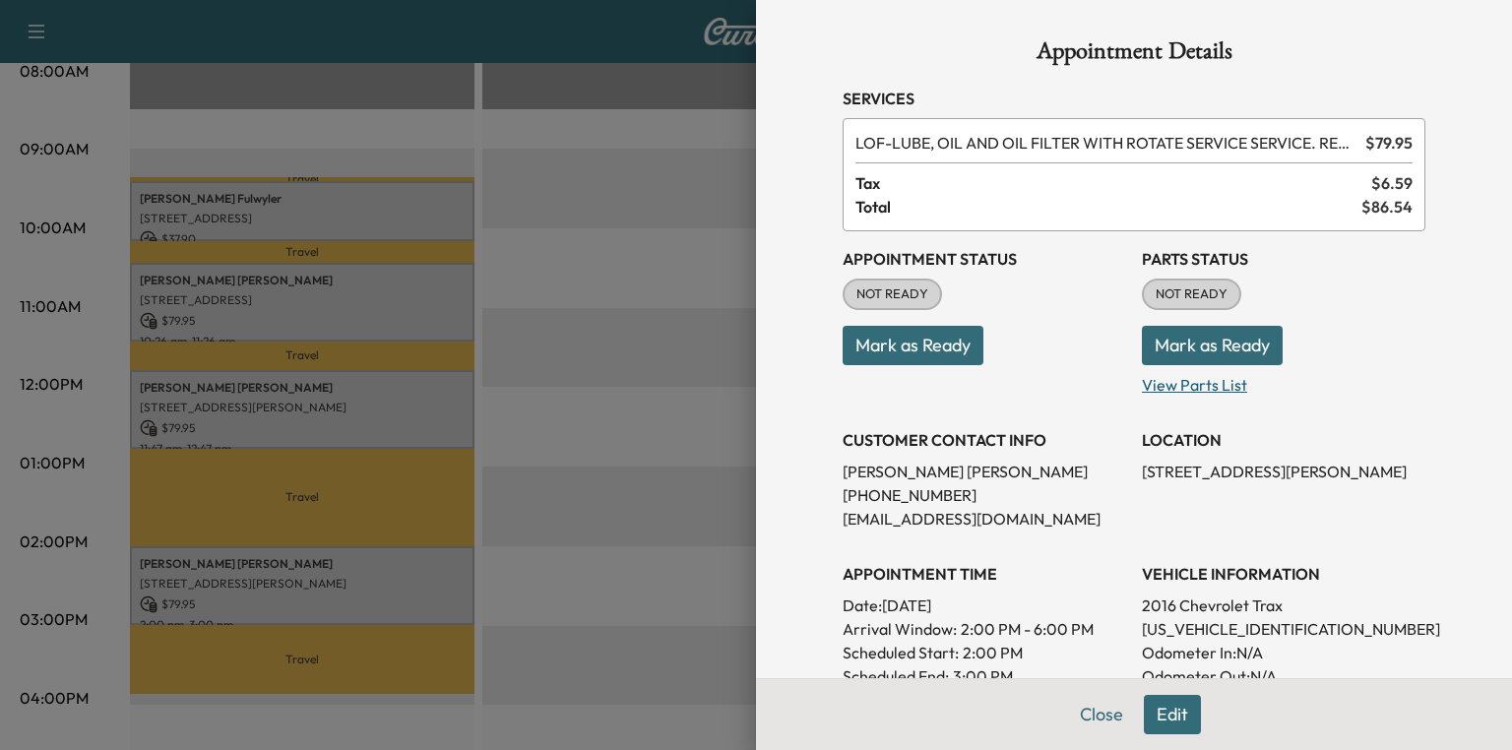
click at [1159, 379] on p "View Parts List" at bounding box center [1284, 381] width 284 height 32
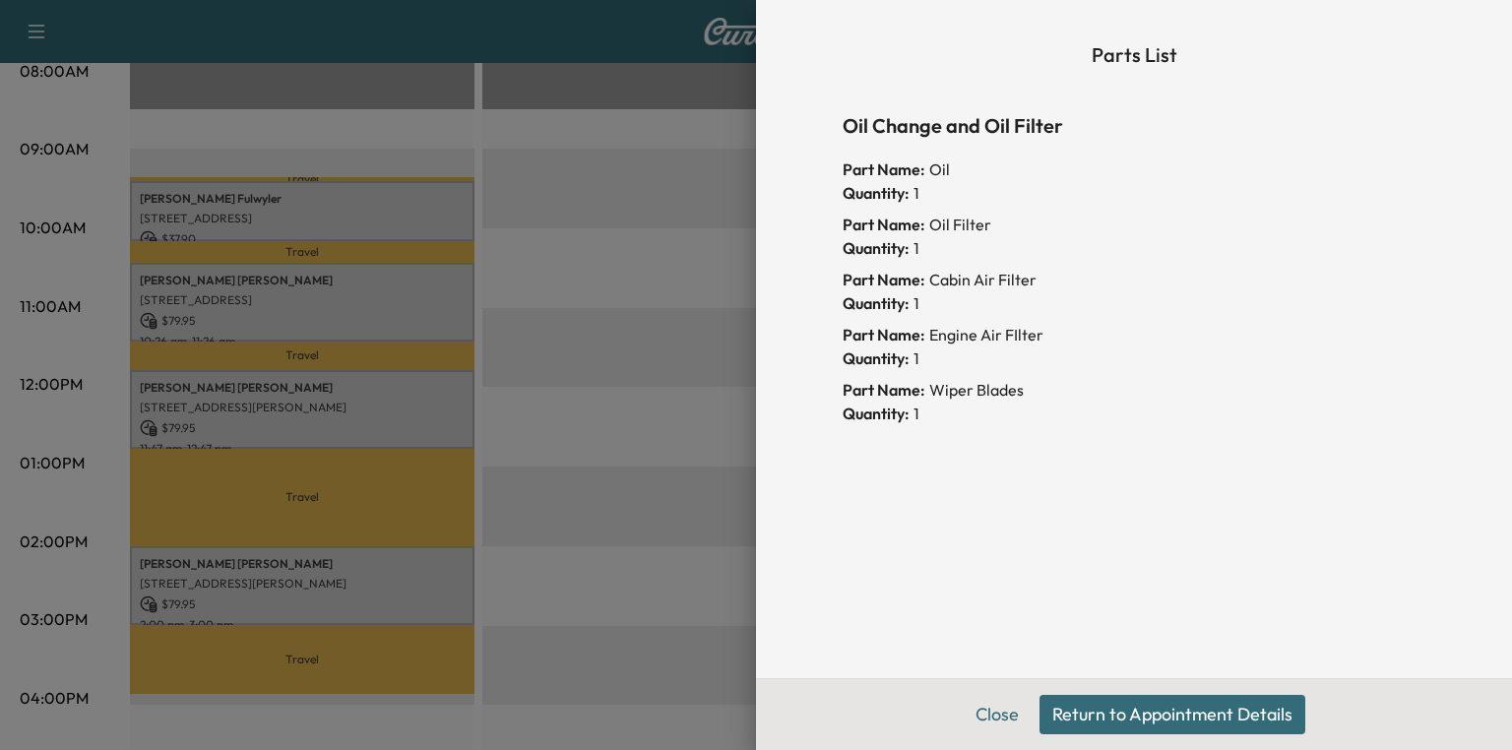
click at [1106, 699] on button "Return to Appointment Details" at bounding box center [1173, 714] width 266 height 39
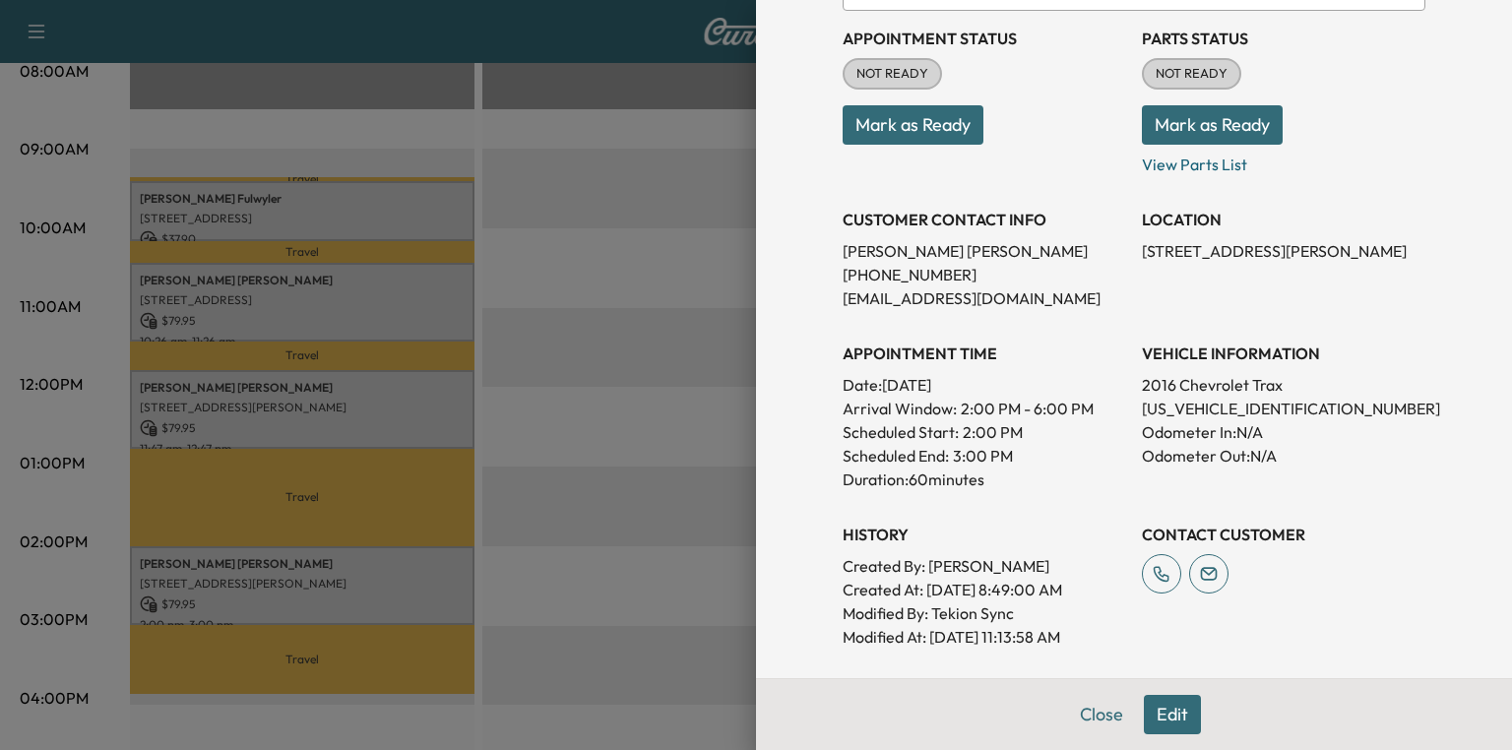
scroll to position [315, 0]
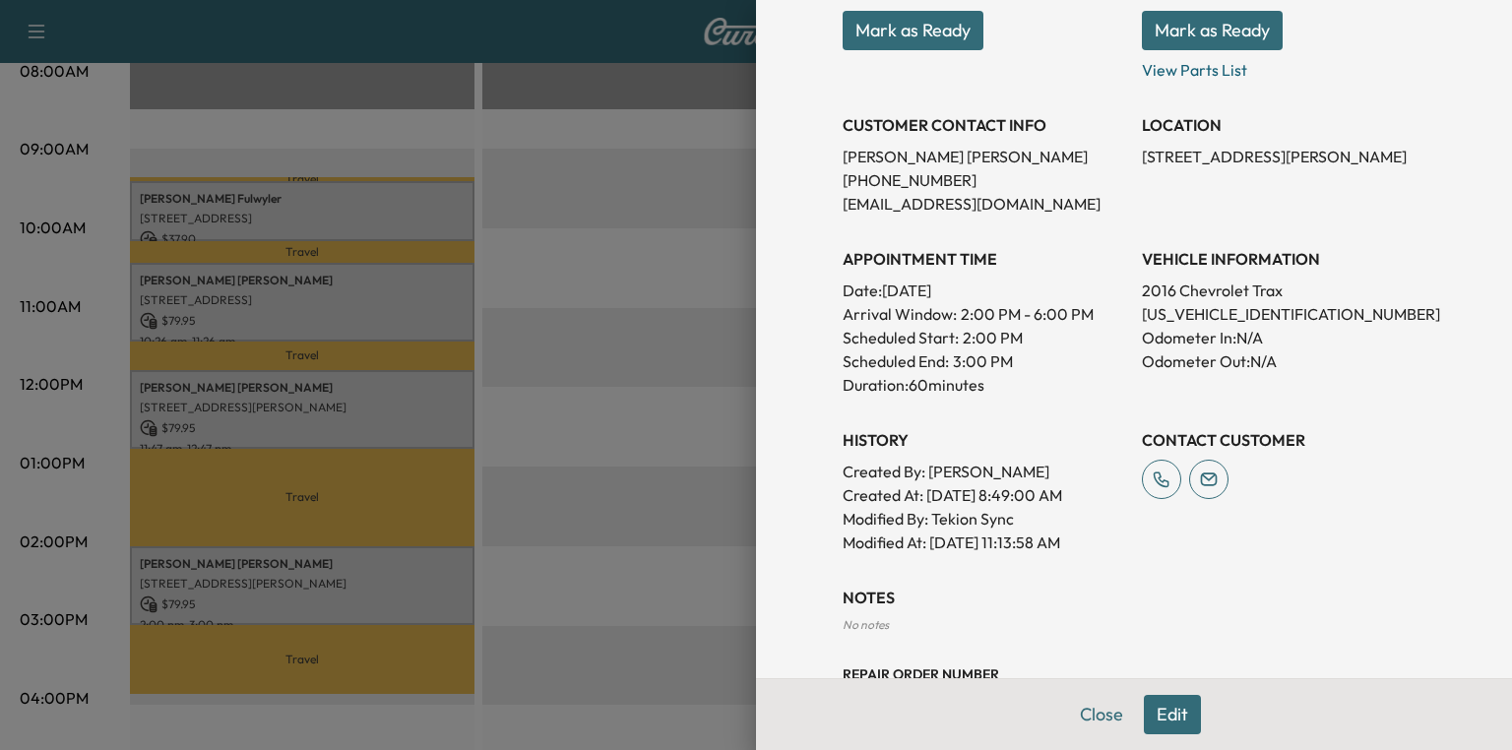
click at [1191, 302] on p "3GNCJNSB9GL246278" at bounding box center [1284, 314] width 284 height 24
click at [1194, 311] on p "3GNCJNSB9GL246278" at bounding box center [1284, 314] width 284 height 24
copy p "3GNCJNSB9GL246278"
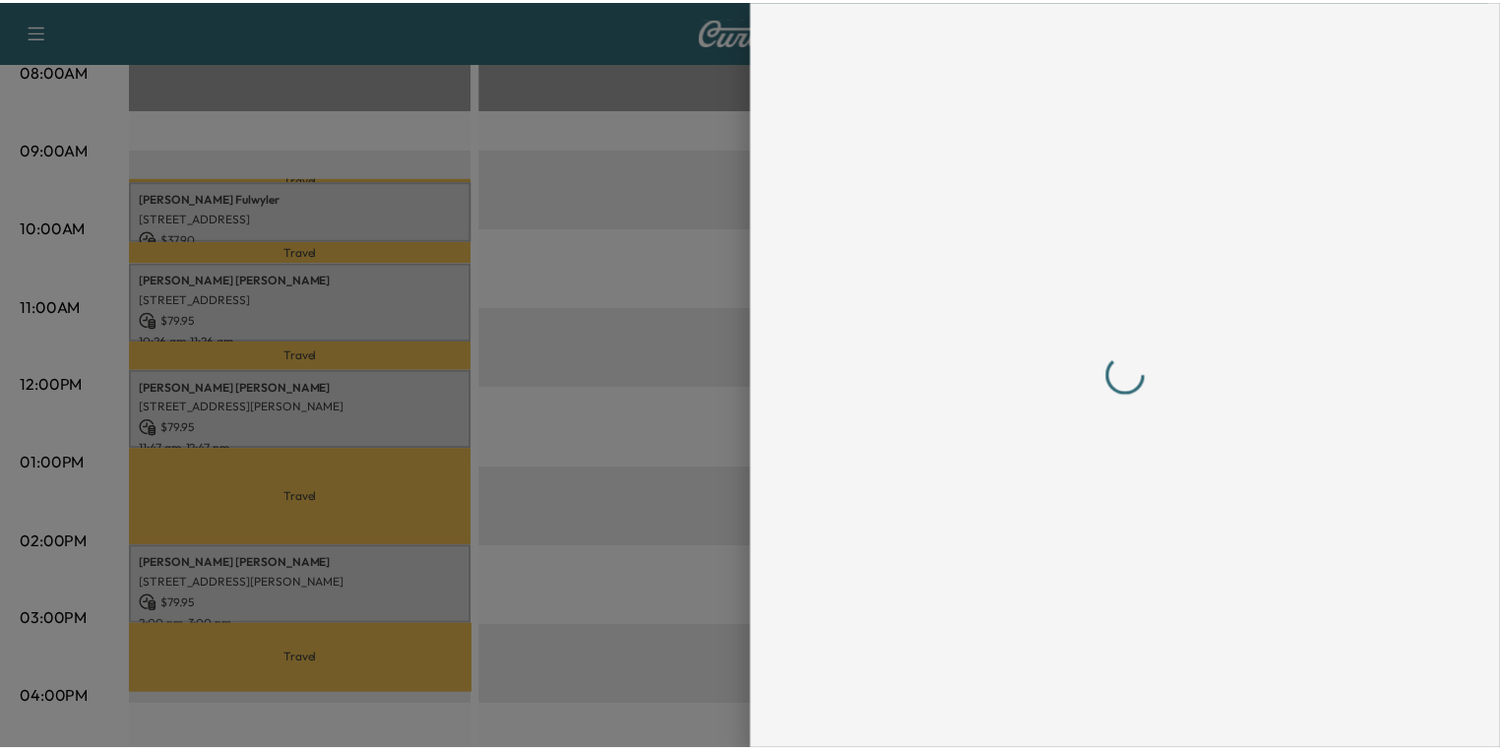
scroll to position [0, 0]
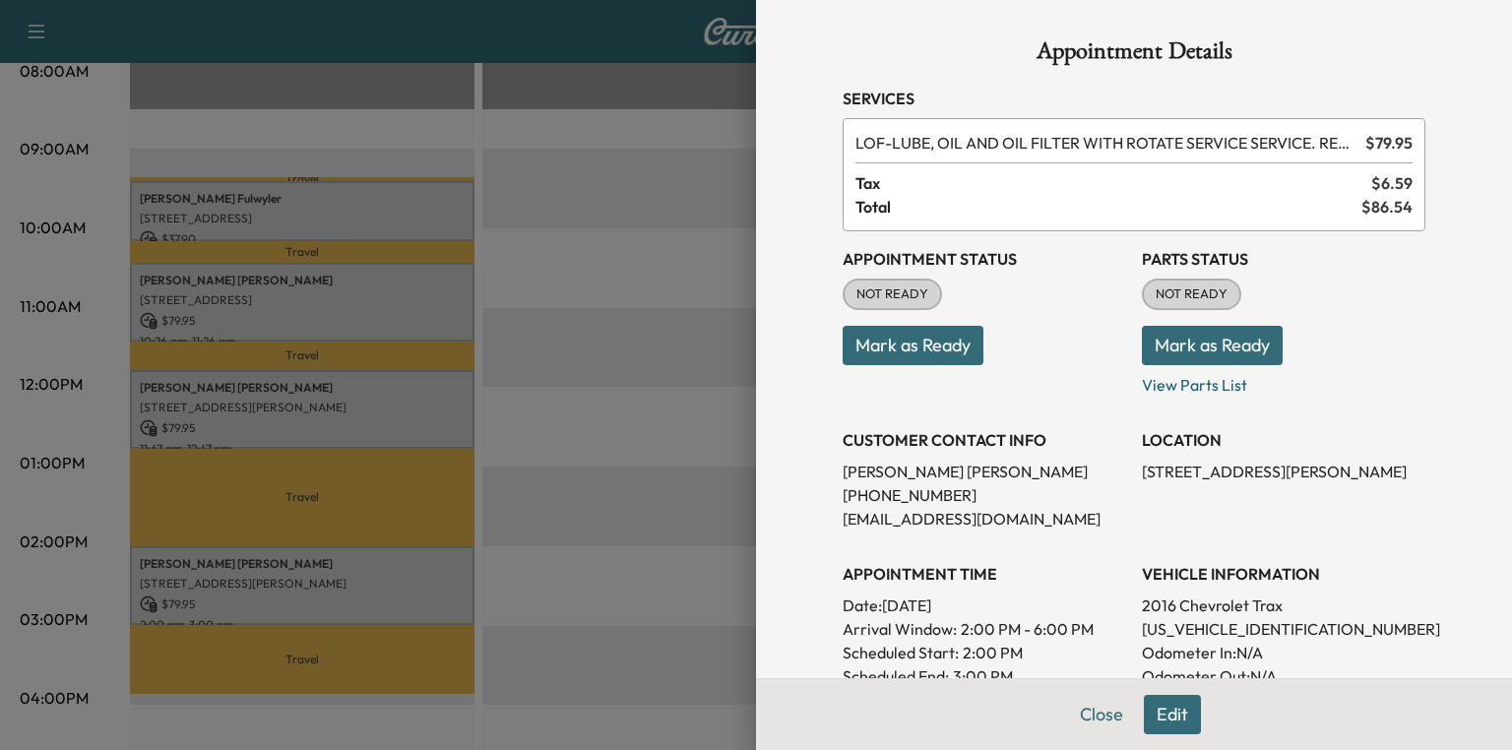
click at [1169, 349] on button "Mark as Ready" at bounding box center [1212, 345] width 141 height 39
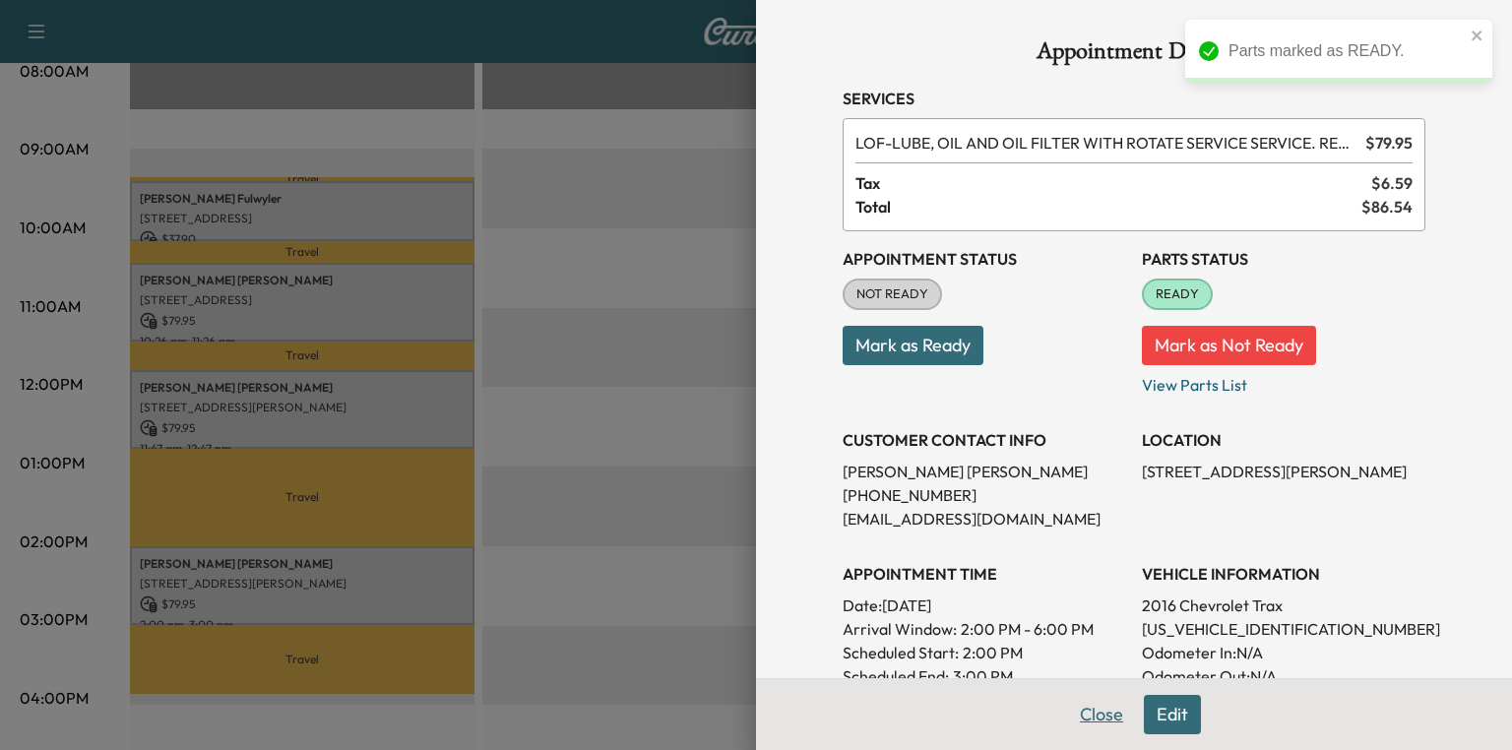
click at [1099, 715] on button "Close" at bounding box center [1101, 714] width 69 height 39
